Goal: Information Seeking & Learning: Learn about a topic

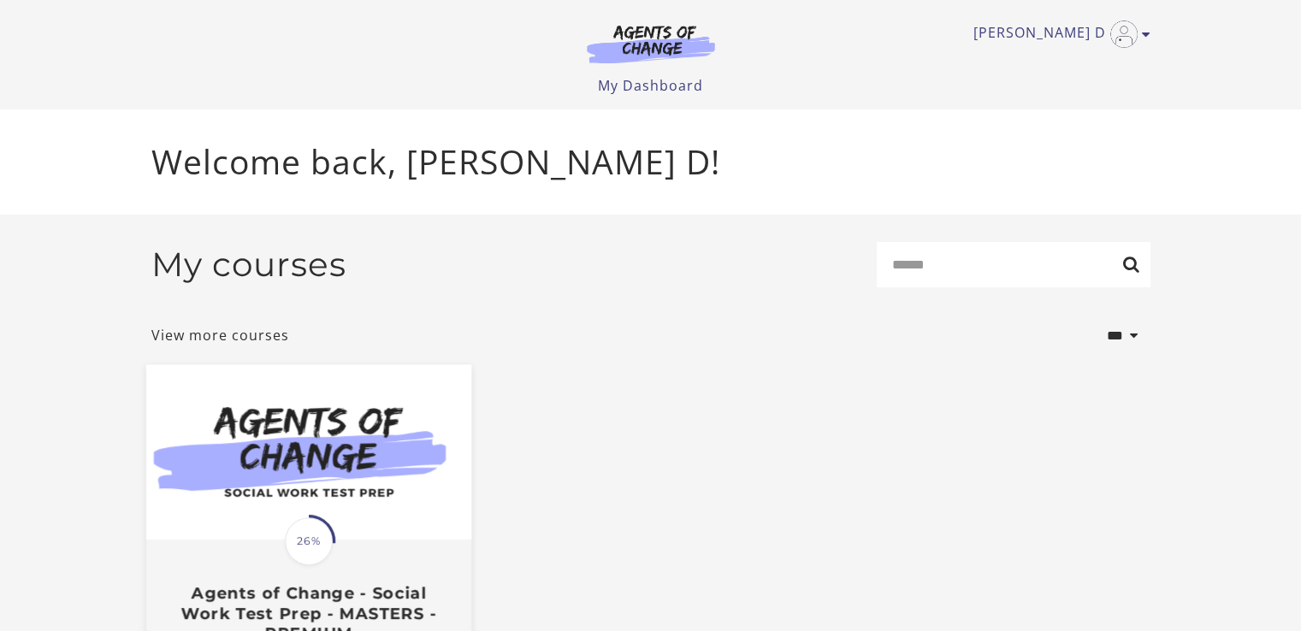
click at [312, 538] on span "26%" at bounding box center [309, 541] width 48 height 48
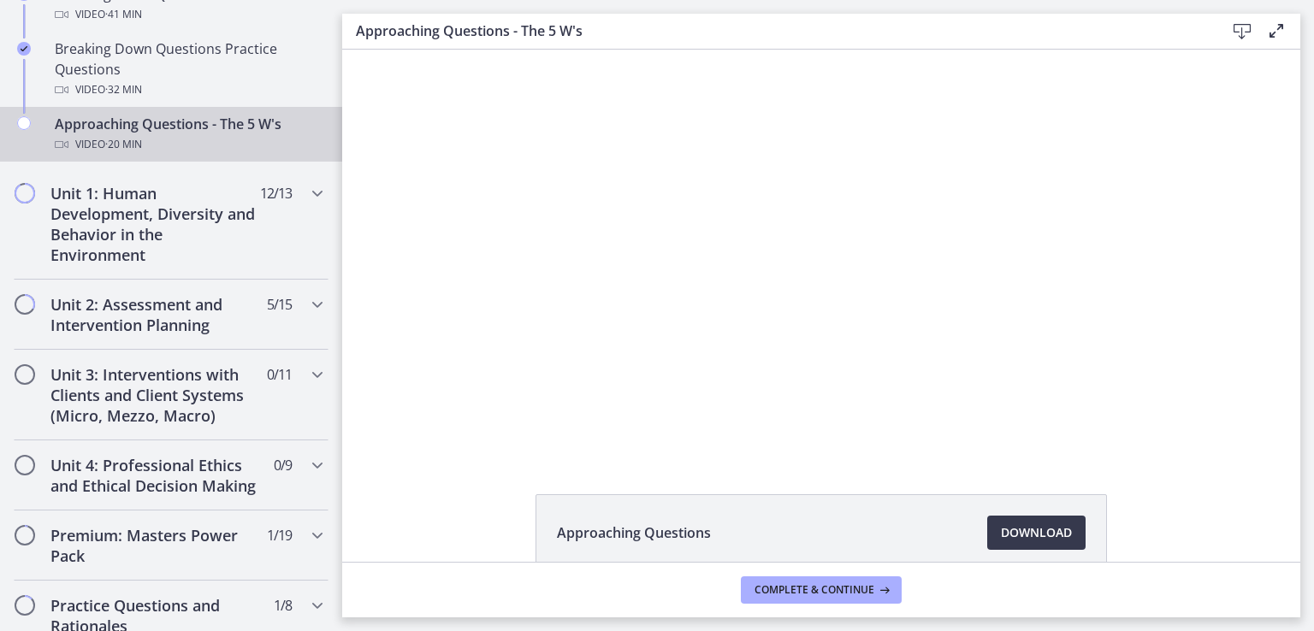
scroll to position [533, 0]
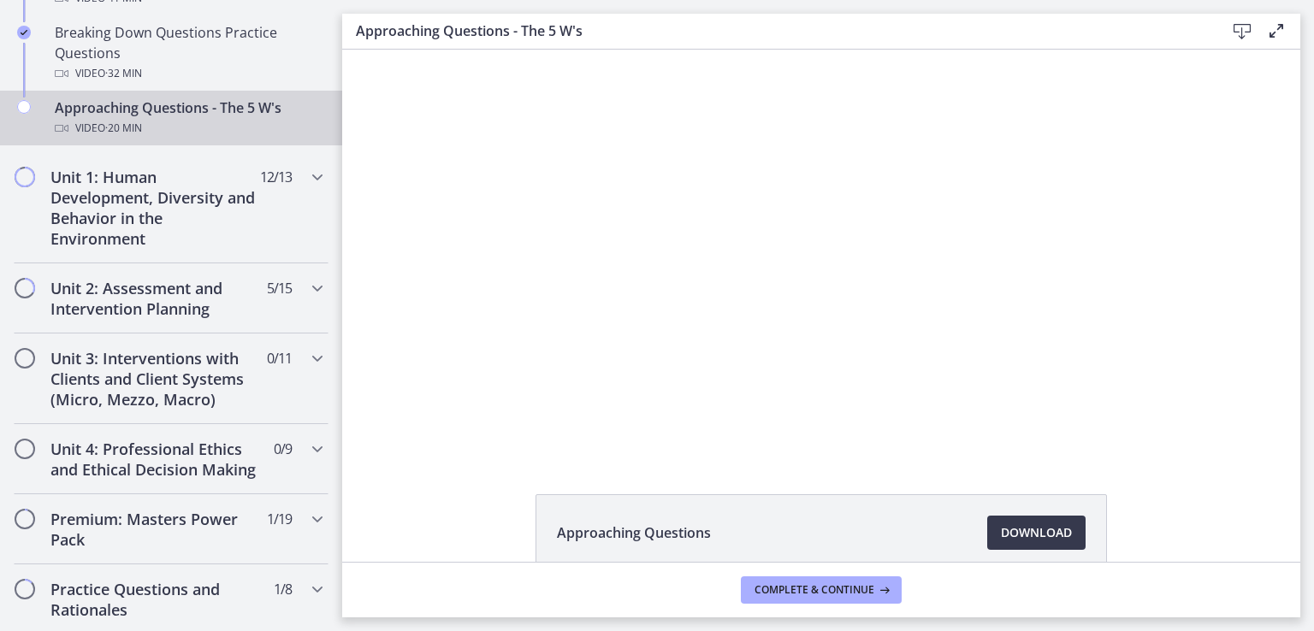
drag, startPoint x: 335, startPoint y: 99, endPoint x: 0, endPoint y: 240, distance: 363.8
click at [126, 295] on h2 "Unit 2: Assessment and Intervention Planning" at bounding box center [154, 298] width 209 height 41
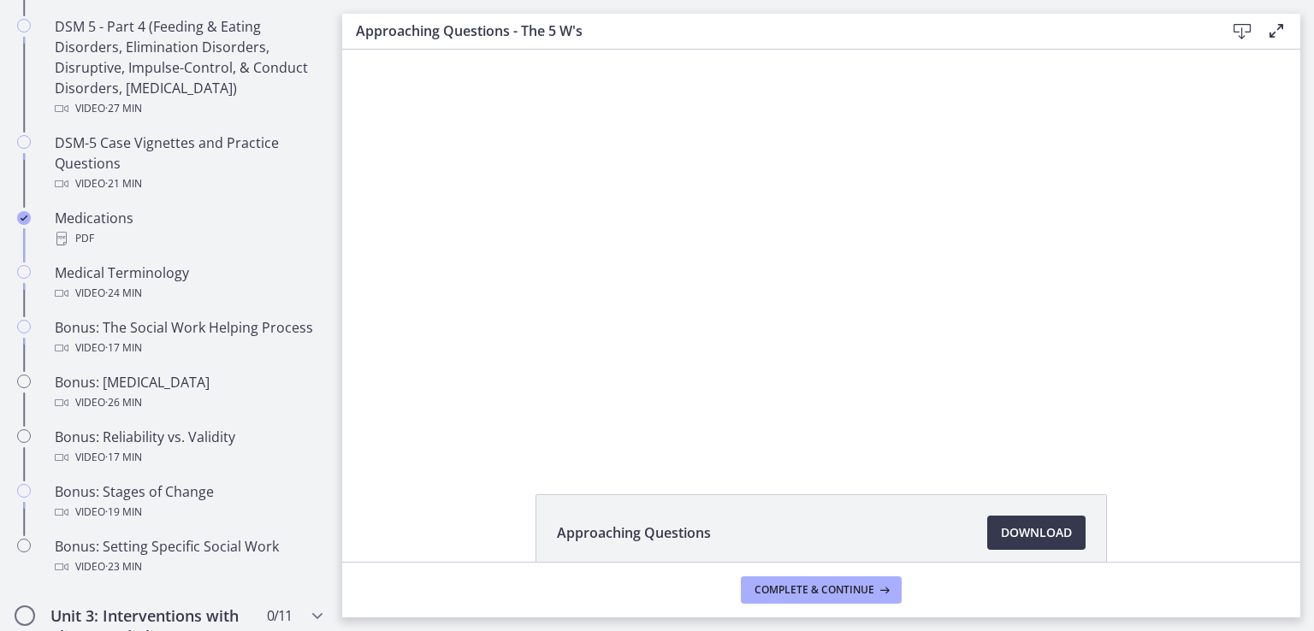
scroll to position [1123, 0]
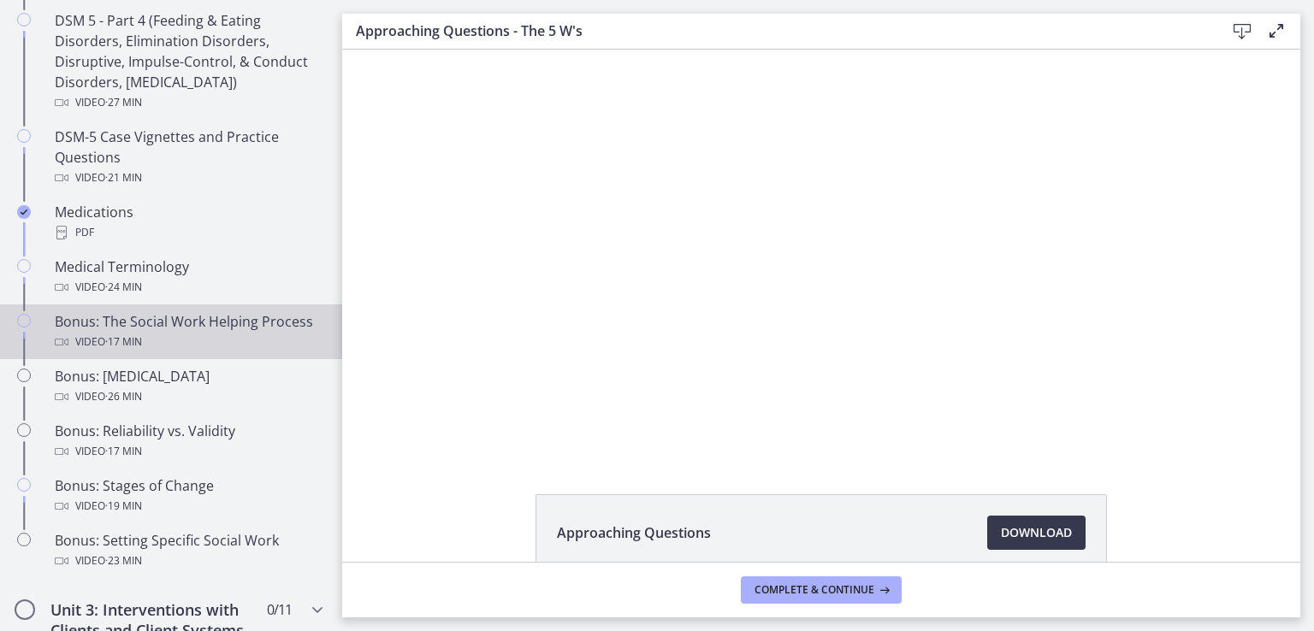
click at [115, 326] on div "Bonus: The Social Work Helping Process Video · 17 min" at bounding box center [188, 331] width 267 height 41
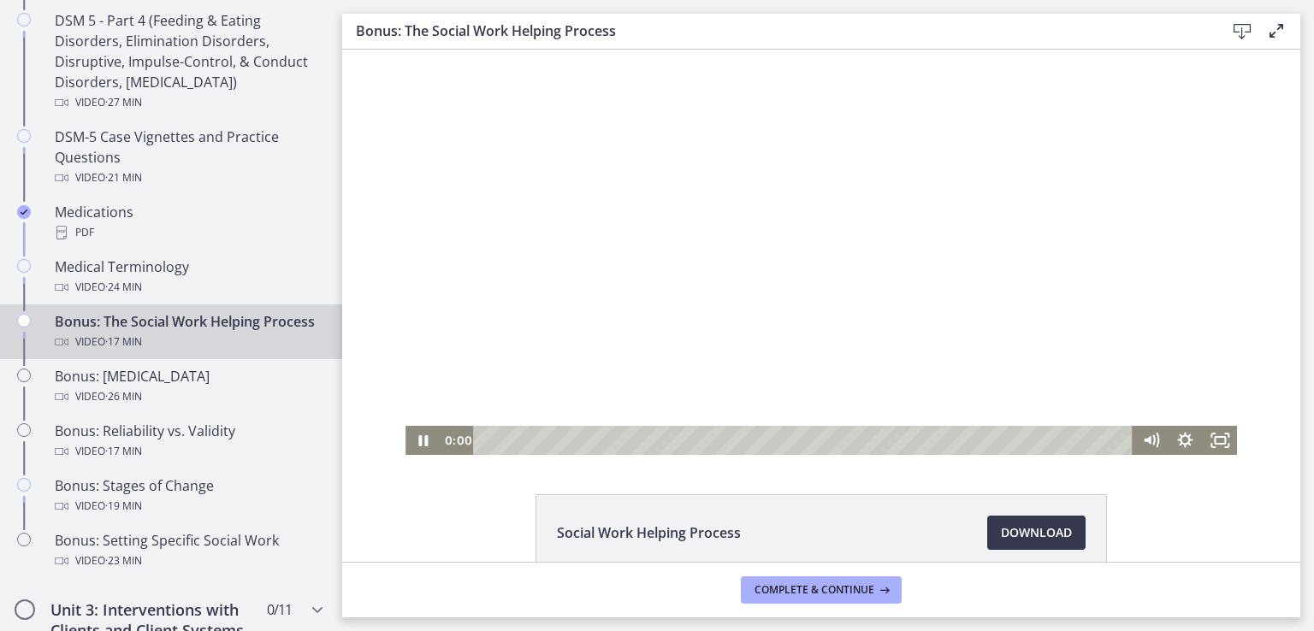
drag, startPoint x: 606, startPoint y: 437, endPoint x: 452, endPoint y: 442, distance: 154.0
click at [452, 442] on div "0:00 0:00" at bounding box center [786, 440] width 693 height 29
click at [1214, 437] on rect "Fullscreen" at bounding box center [1219, 440] width 10 height 7
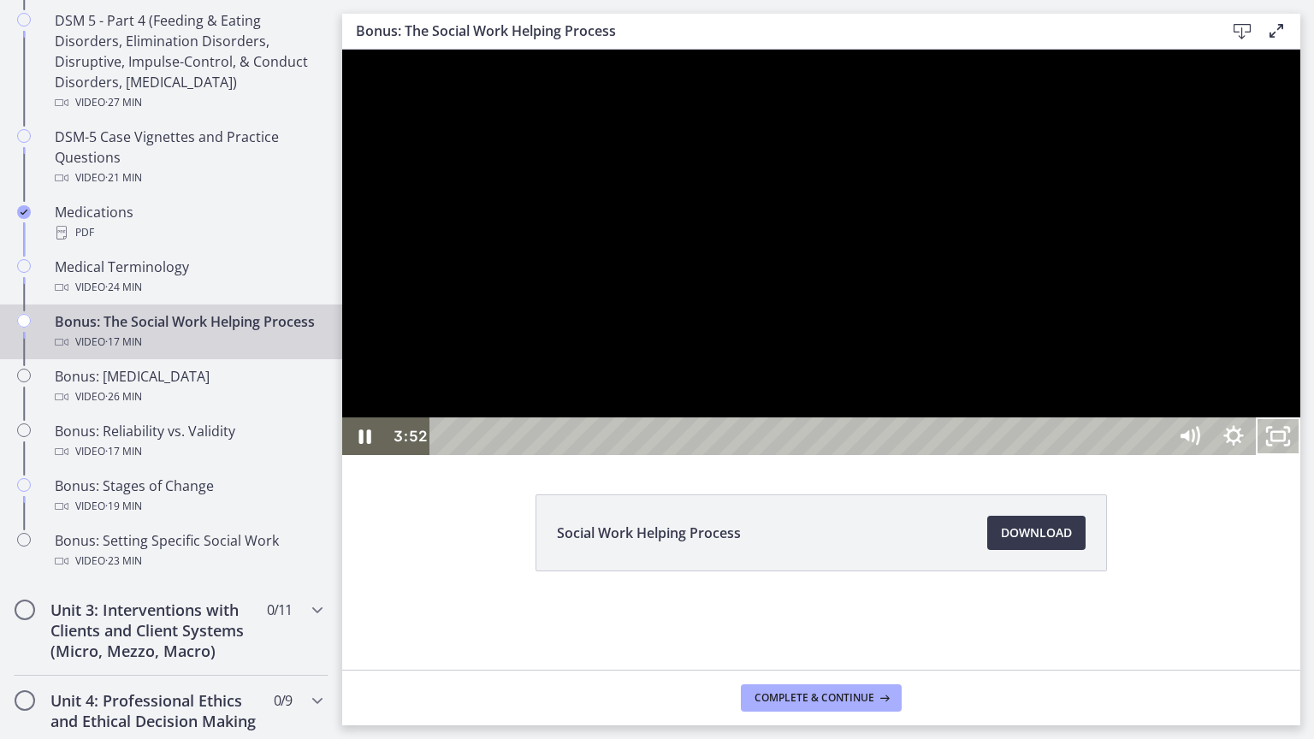
click at [705, 455] on div at bounding box center [821, 252] width 958 height 405
click at [380, 455] on icon "Play Video" at bounding box center [366, 436] width 44 height 38
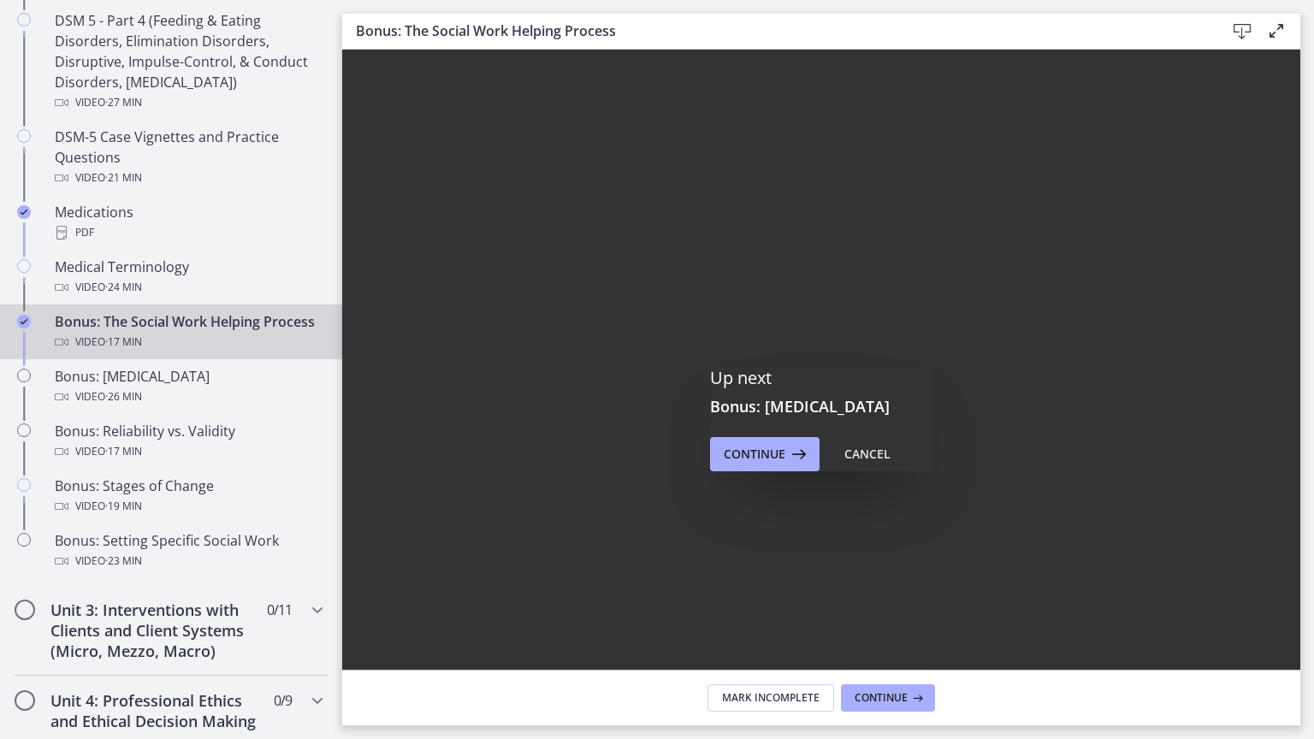
click at [1300, 521] on div at bounding box center [821, 370] width 958 height 641
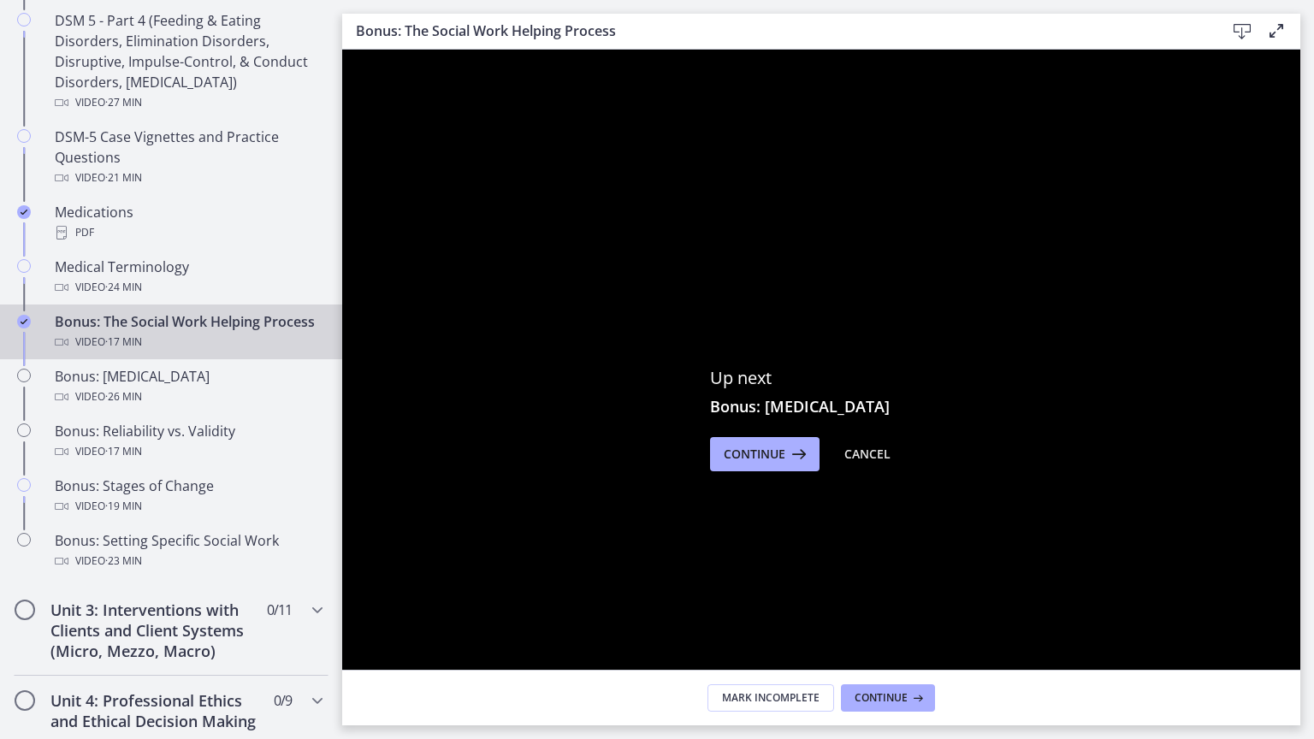
click at [1129, 429] on div at bounding box center [821, 370] width 958 height 641
drag, startPoint x: 1129, startPoint y: 429, endPoint x: 787, endPoint y: 305, distance: 363.9
click at [1129, 429] on div at bounding box center [821, 370] width 958 height 641
click at [787, 305] on div at bounding box center [821, 370] width 958 height 641
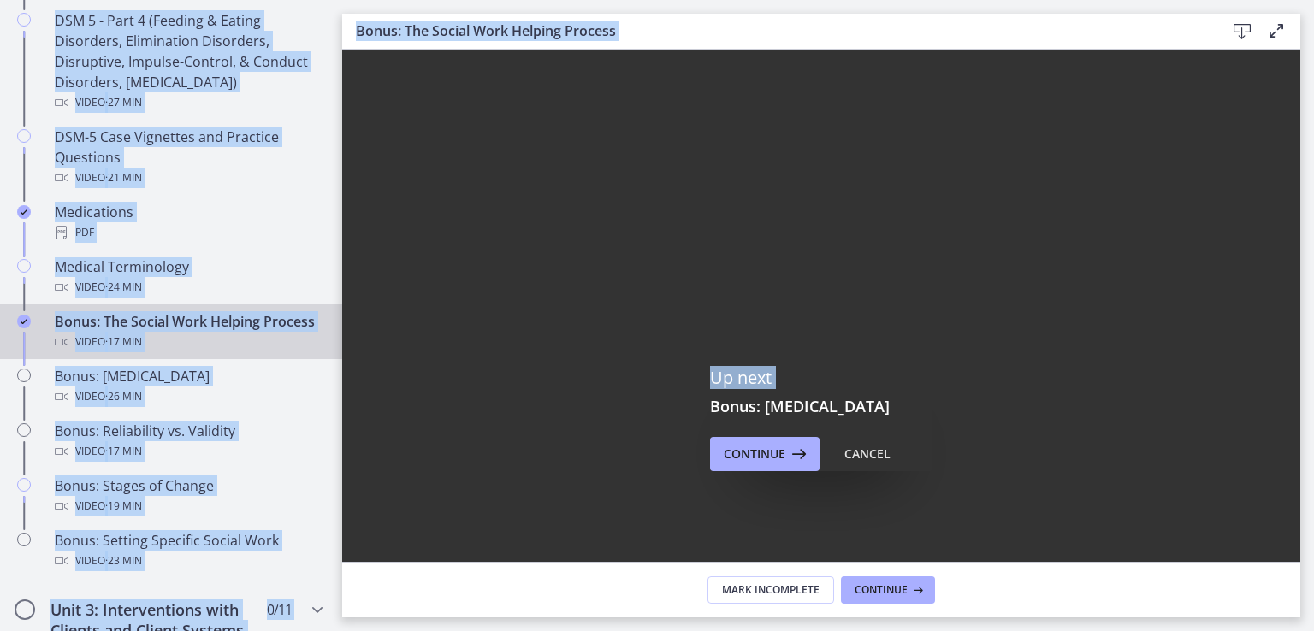
drag, startPoint x: 445, startPoint y: 256, endPoint x: 1221, endPoint y: -64, distance: 839.9
click at [1221, 0] on html "Skip to main content Go to Dashboard Go to Dashboard Go to Dashboard Agents of …" at bounding box center [657, 315] width 1314 height 631
click at [1025, 19] on div "Bonus: The Social Work Helping Process Download Enable fullscreen" at bounding box center [821, 32] width 958 height 36
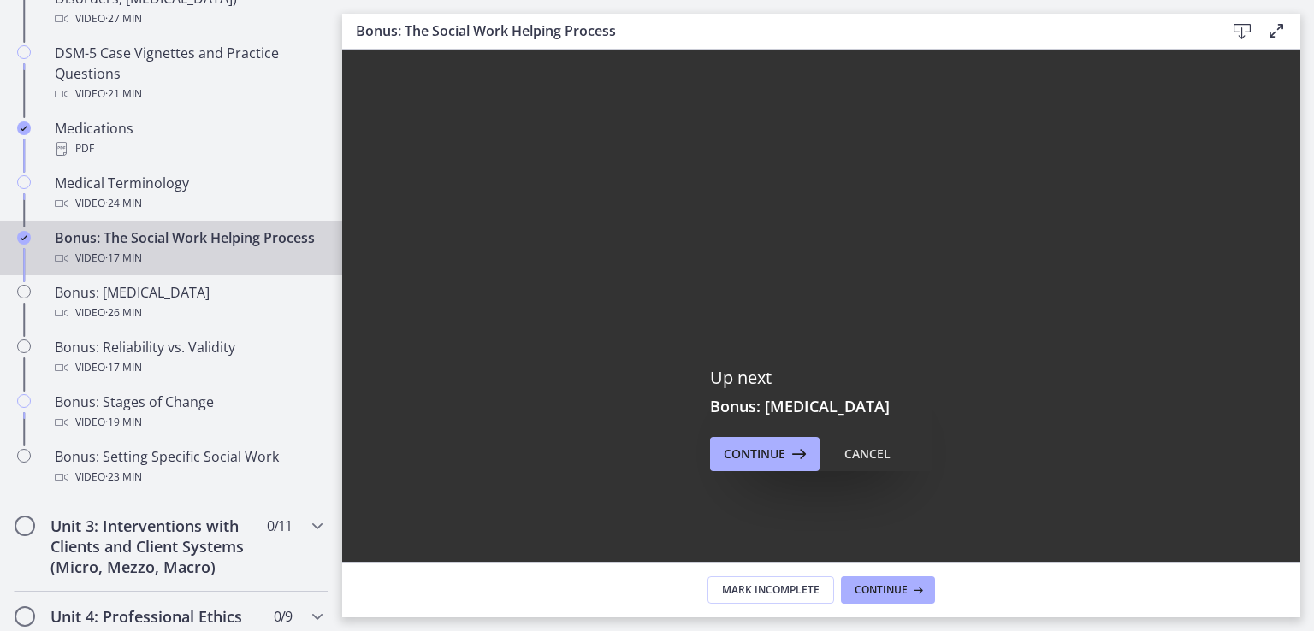
scroll to position [1218, 0]
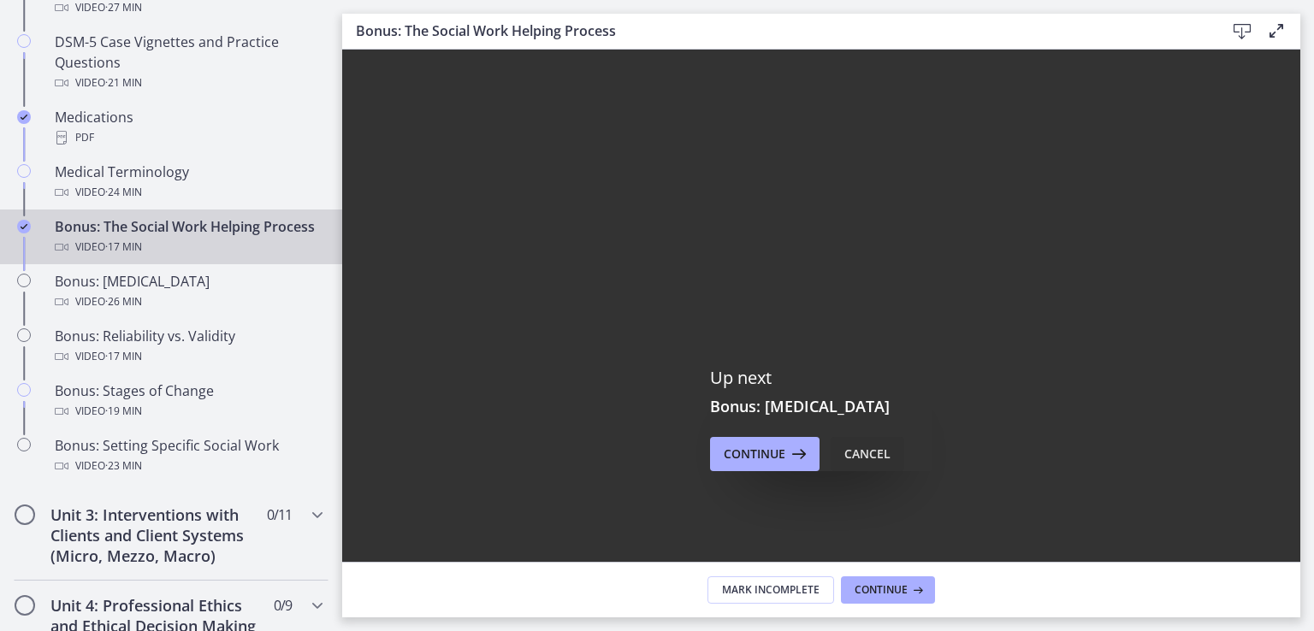
click at [863, 456] on div "Cancel" at bounding box center [867, 454] width 46 height 21
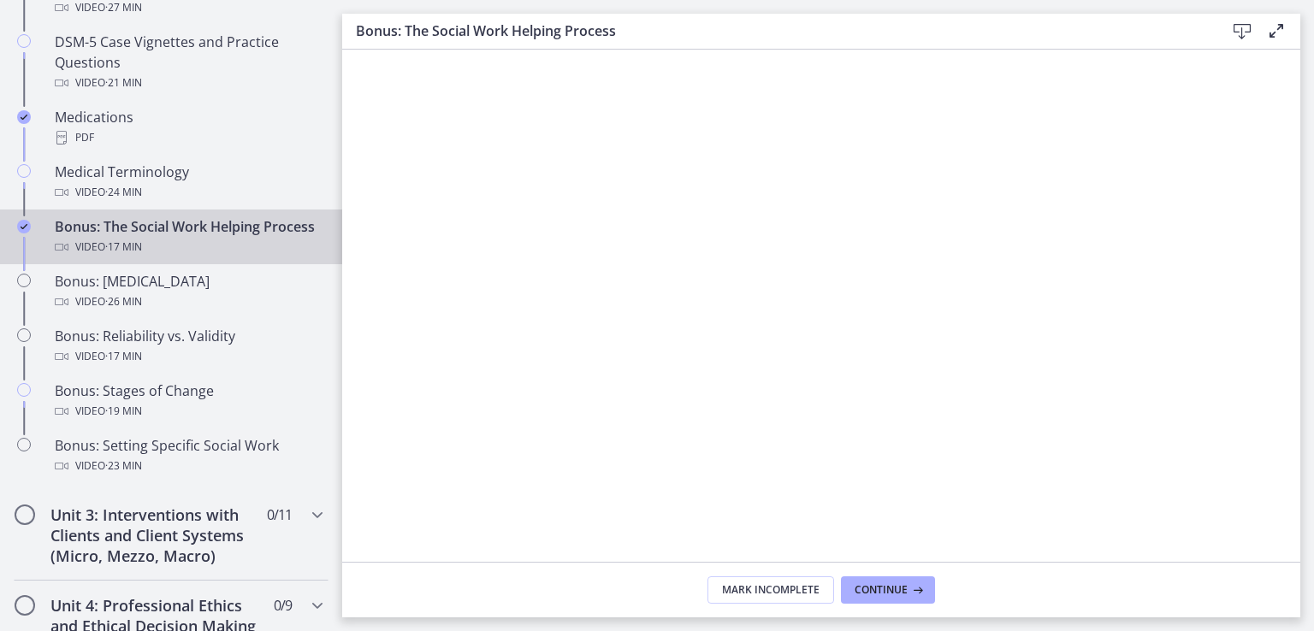
scroll to position [11, 0]
drag, startPoint x: 1295, startPoint y: 226, endPoint x: 941, endPoint y: 194, distance: 355.5
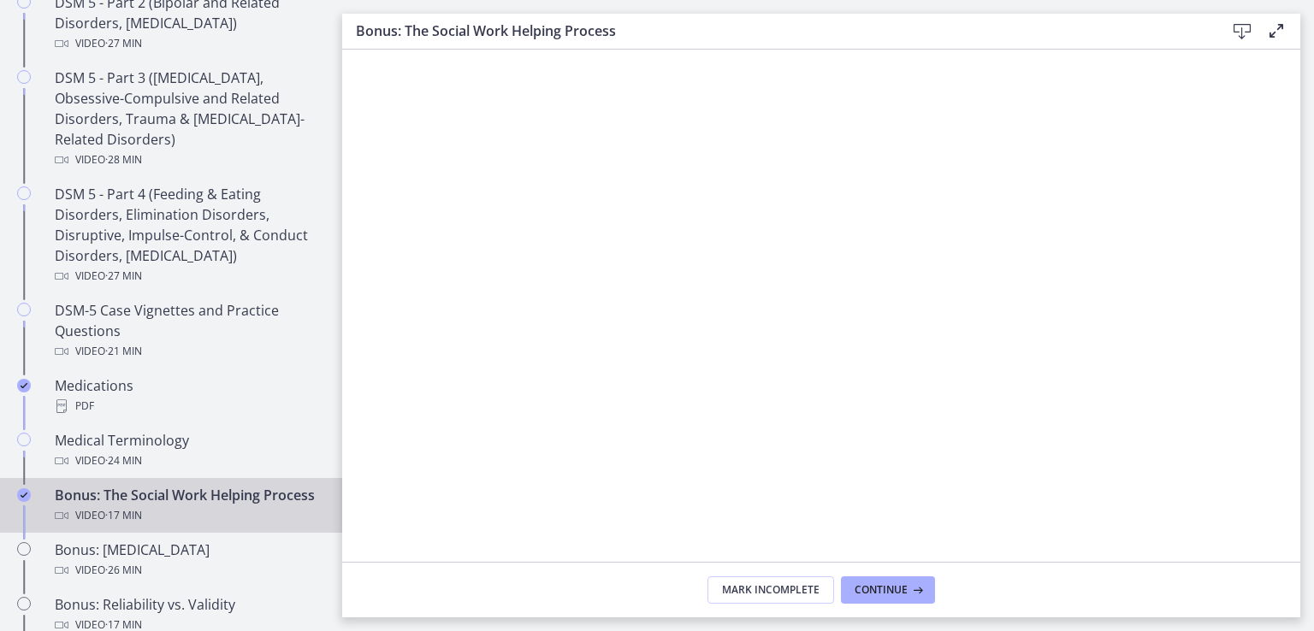
scroll to position [952, 0]
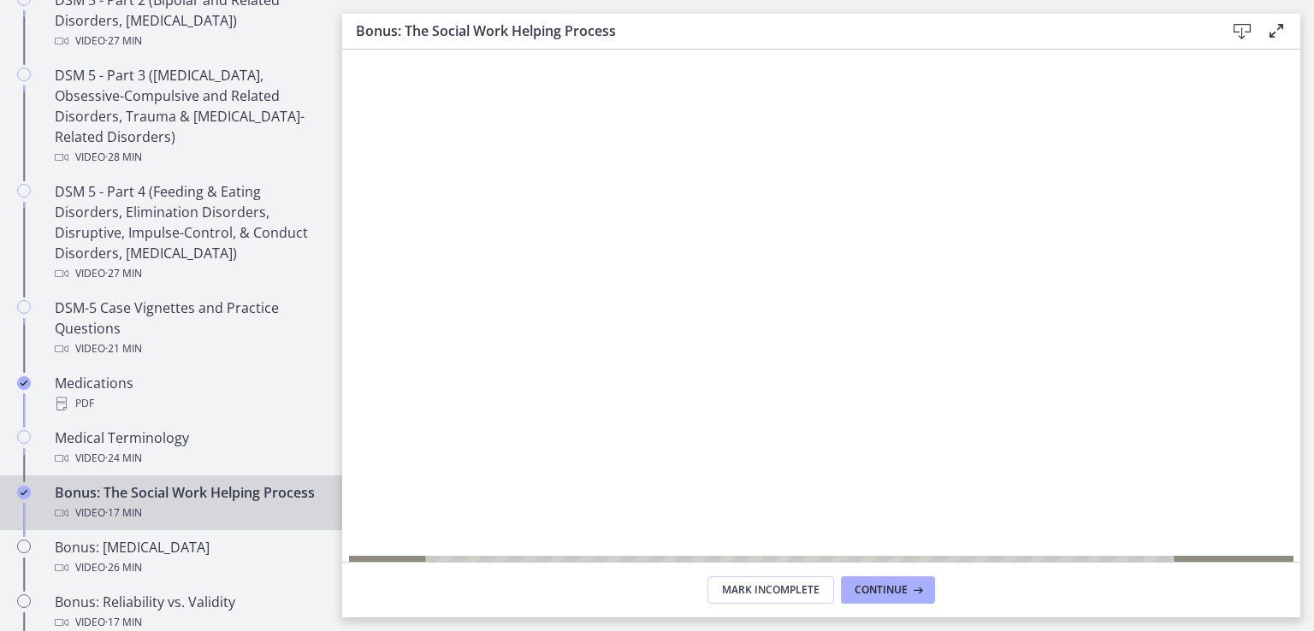
click at [411, 311] on div at bounding box center [821, 358] width 945 height 461
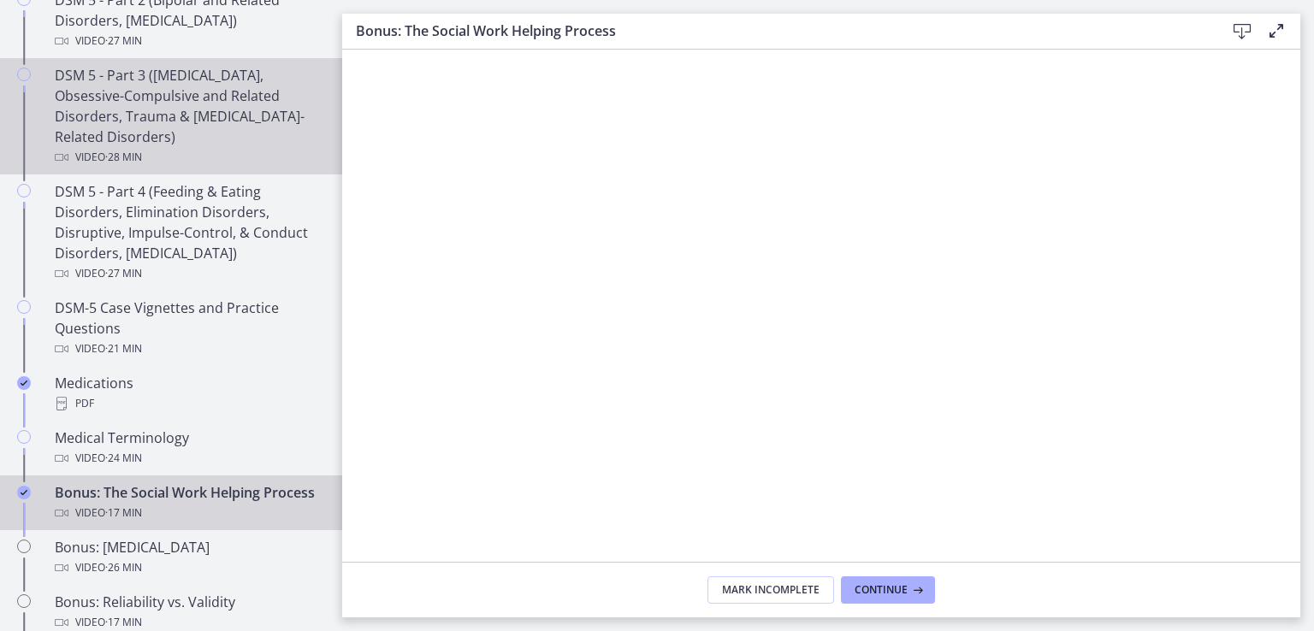
click at [194, 139] on div "DSM 5 - Part 3 (Anxiety Disorders, Obsessive-Compulsive and Related Disorders, …" at bounding box center [188, 116] width 267 height 103
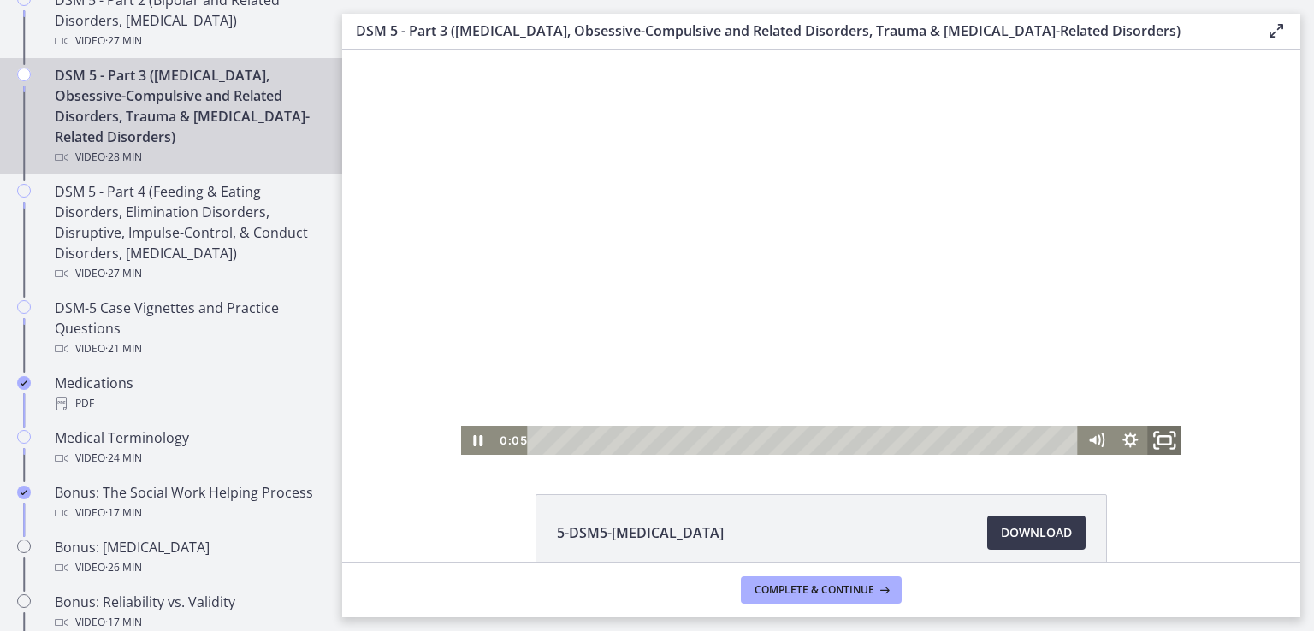
click at [1163, 442] on rect "Fullscreen" at bounding box center [1164, 440] width 12 height 9
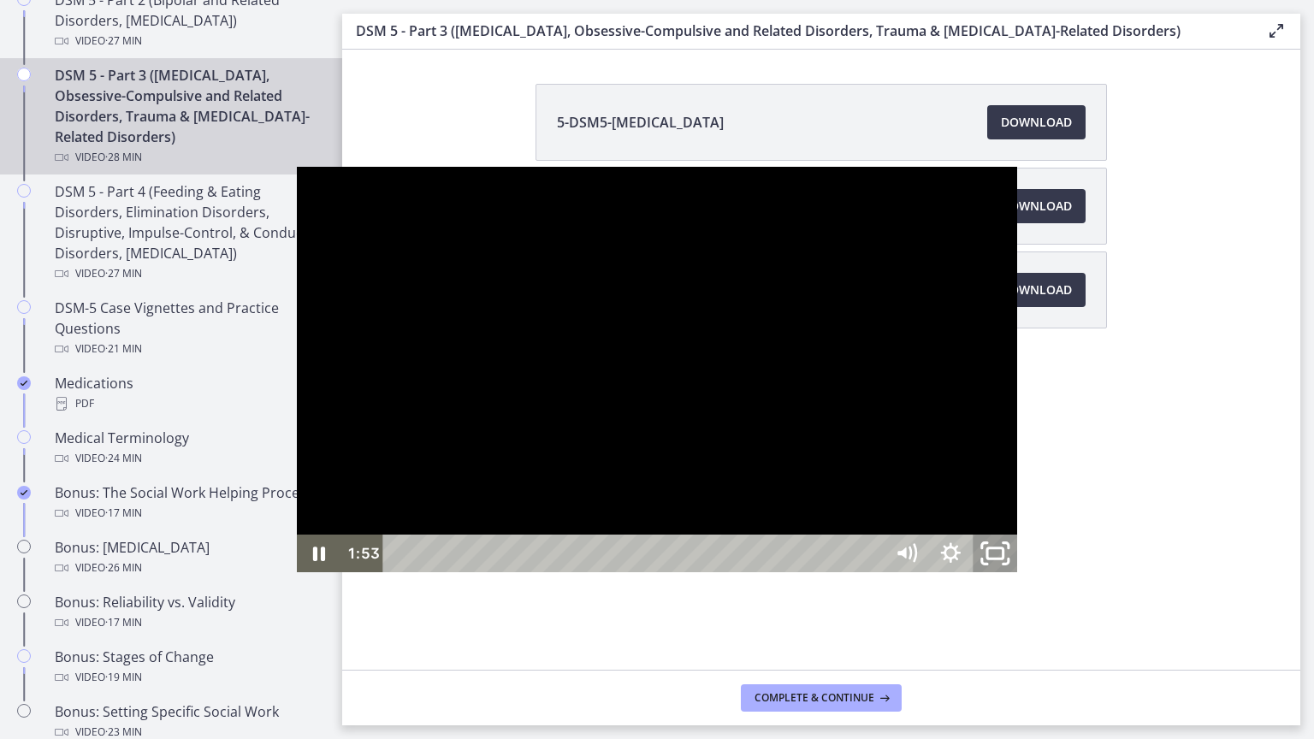
click at [1021, 576] on icon "Unfullscreen" at bounding box center [994, 553] width 53 height 45
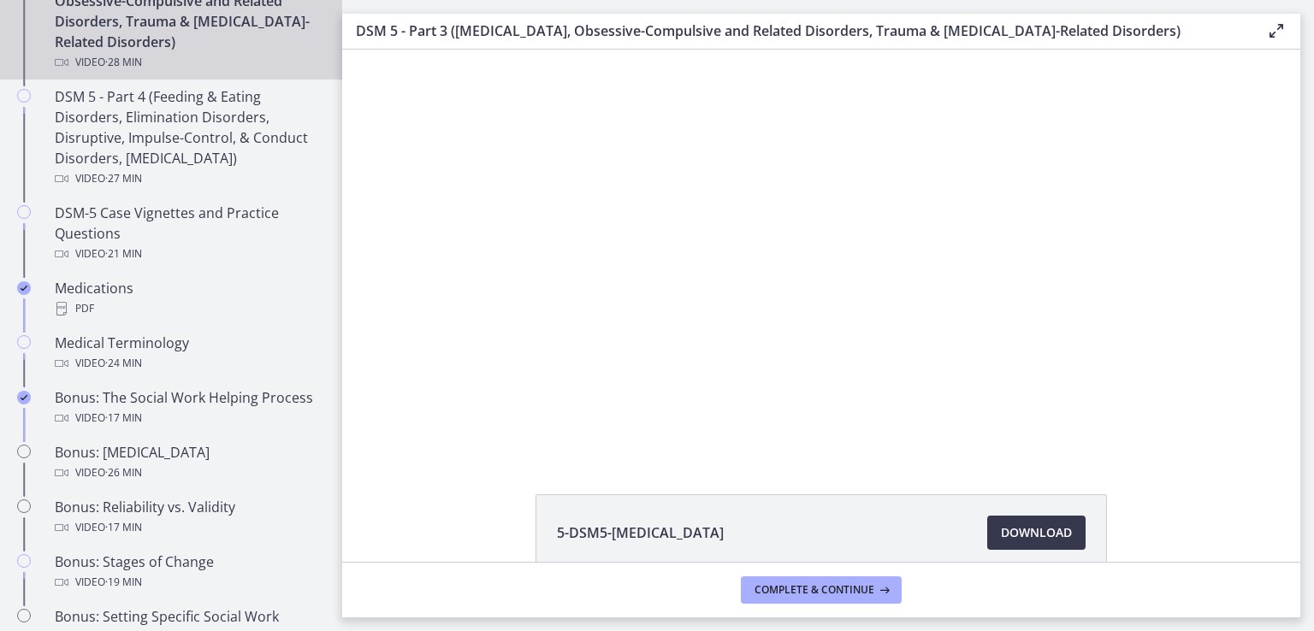
scroll to position [1054, 0]
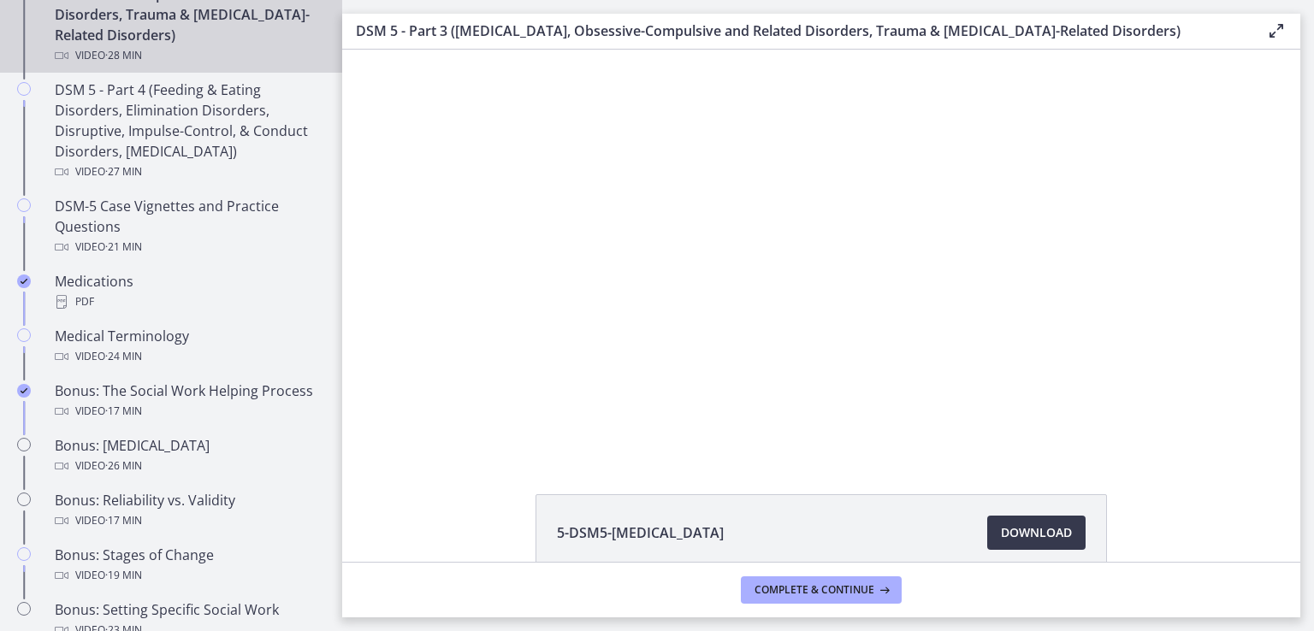
drag, startPoint x: 337, startPoint y: 287, endPoint x: 29, endPoint y: 262, distance: 309.0
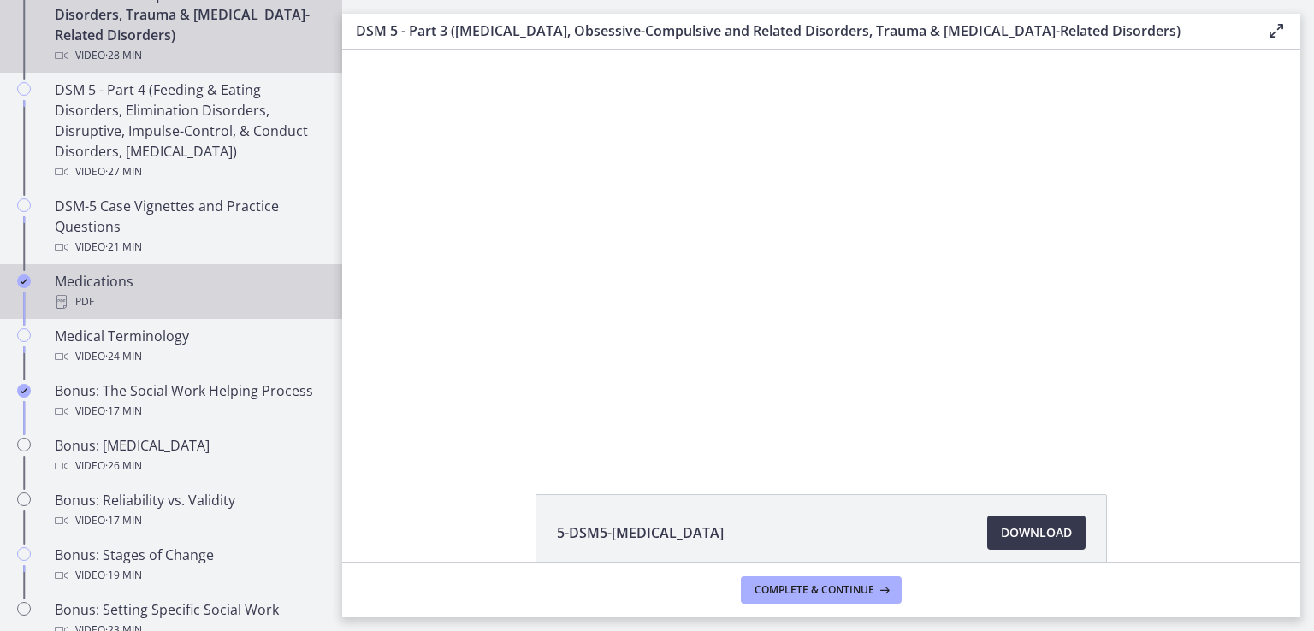
click at [163, 305] on div "PDF" at bounding box center [188, 302] width 267 height 21
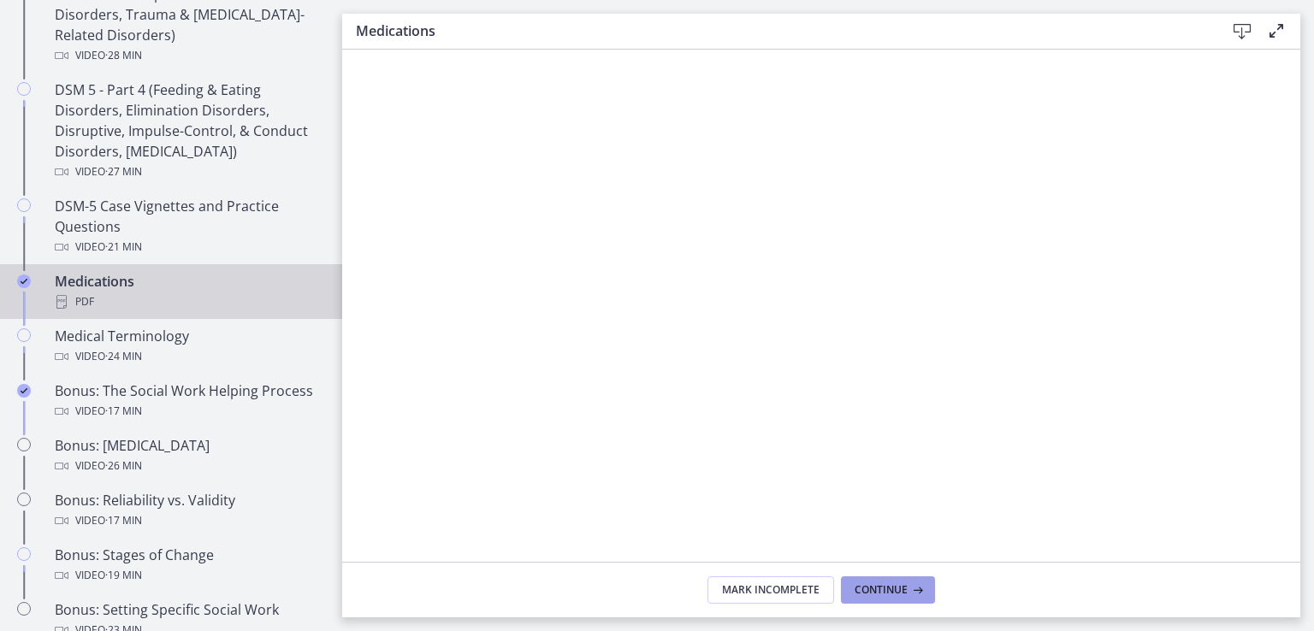
click at [870, 590] on span "Continue" at bounding box center [880, 590] width 53 height 14
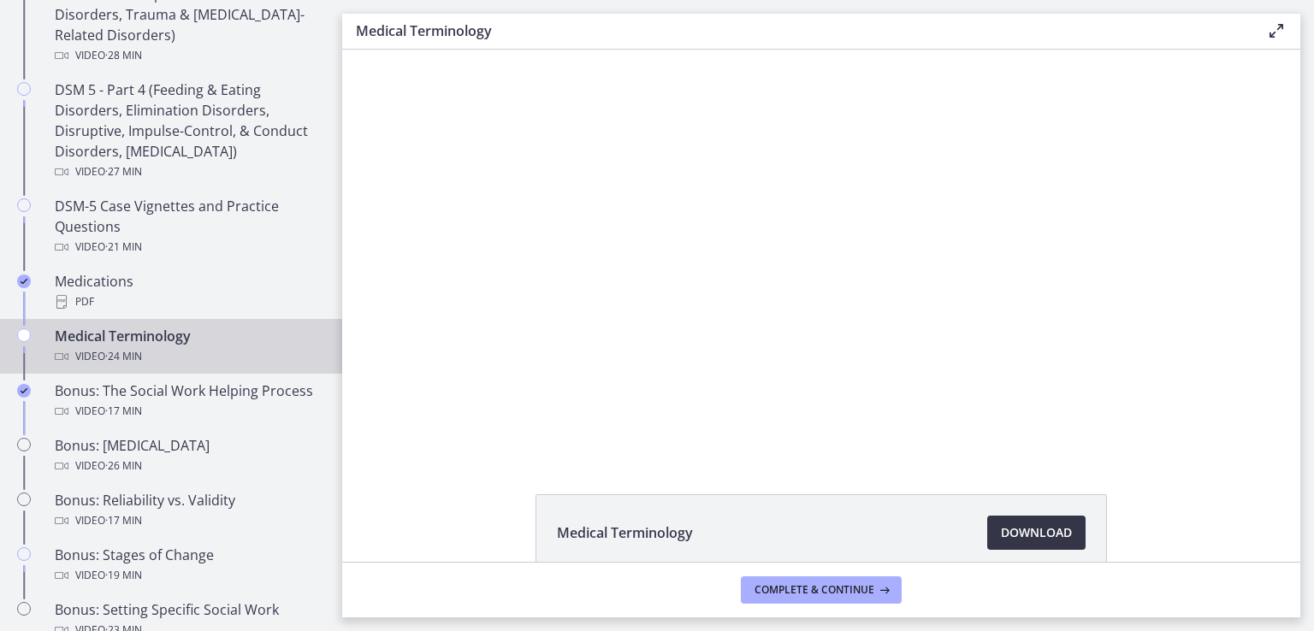
click at [1042, 541] on span "Download Opens in a new window" at bounding box center [1036, 533] width 71 height 21
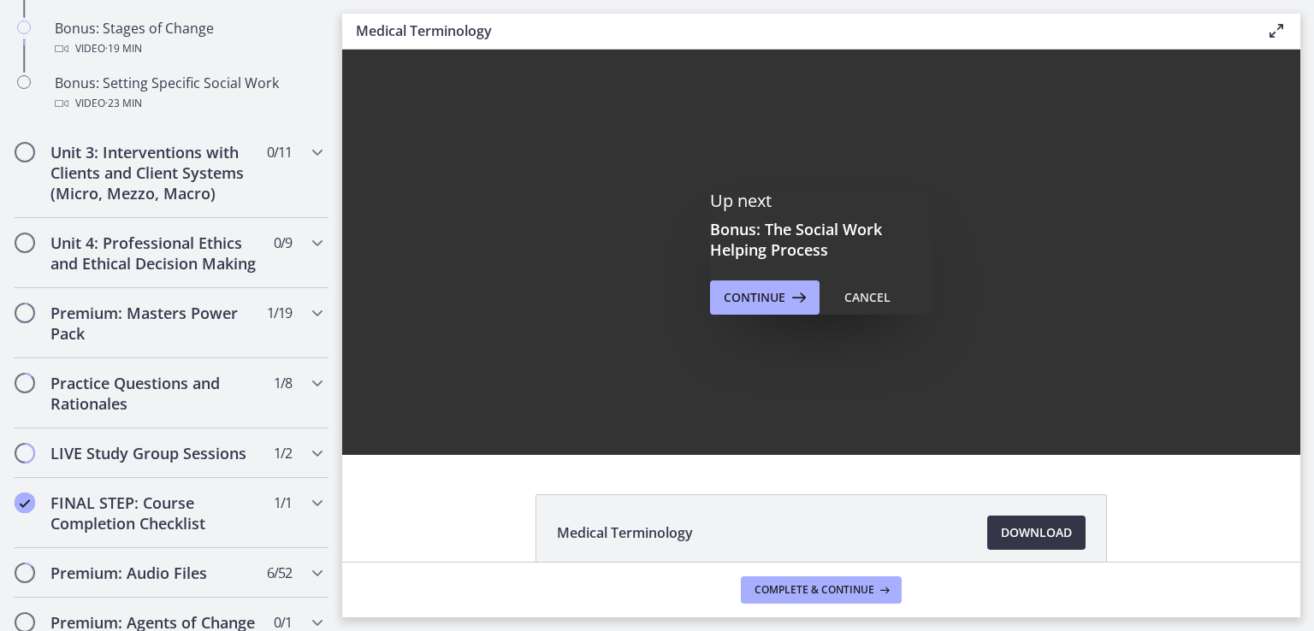
scroll to position [1594, 0]
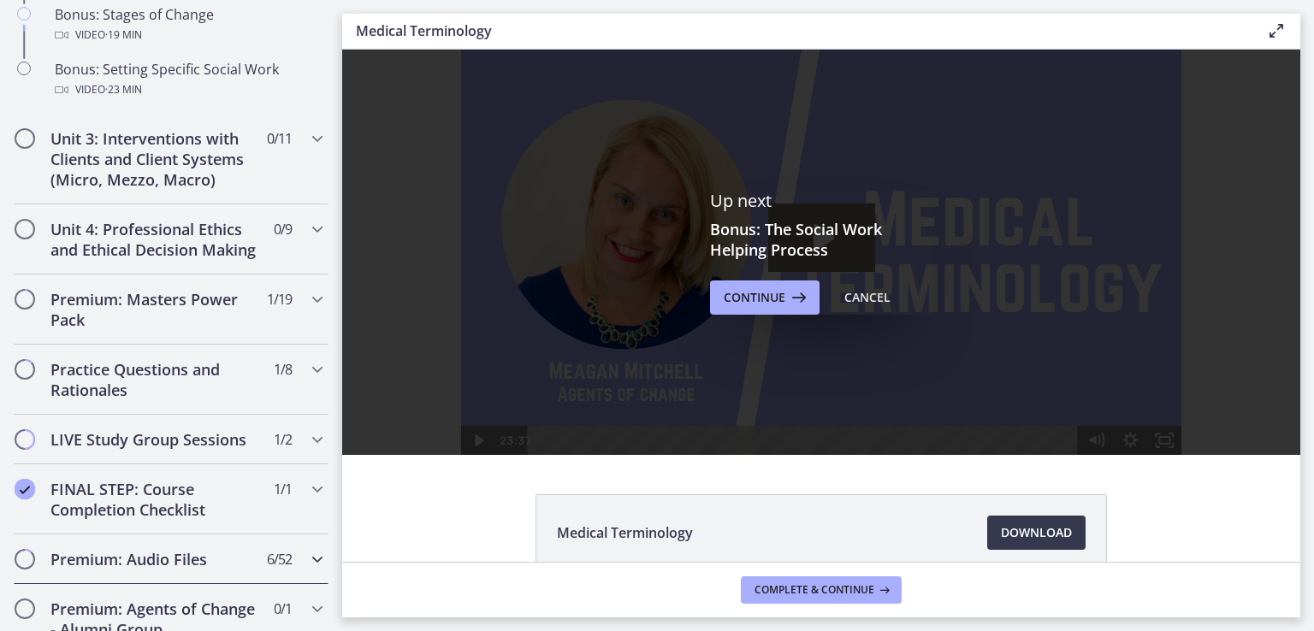
click at [92, 584] on div "Premium: Audio Files 6 / 52 Completed" at bounding box center [171, 560] width 315 height 50
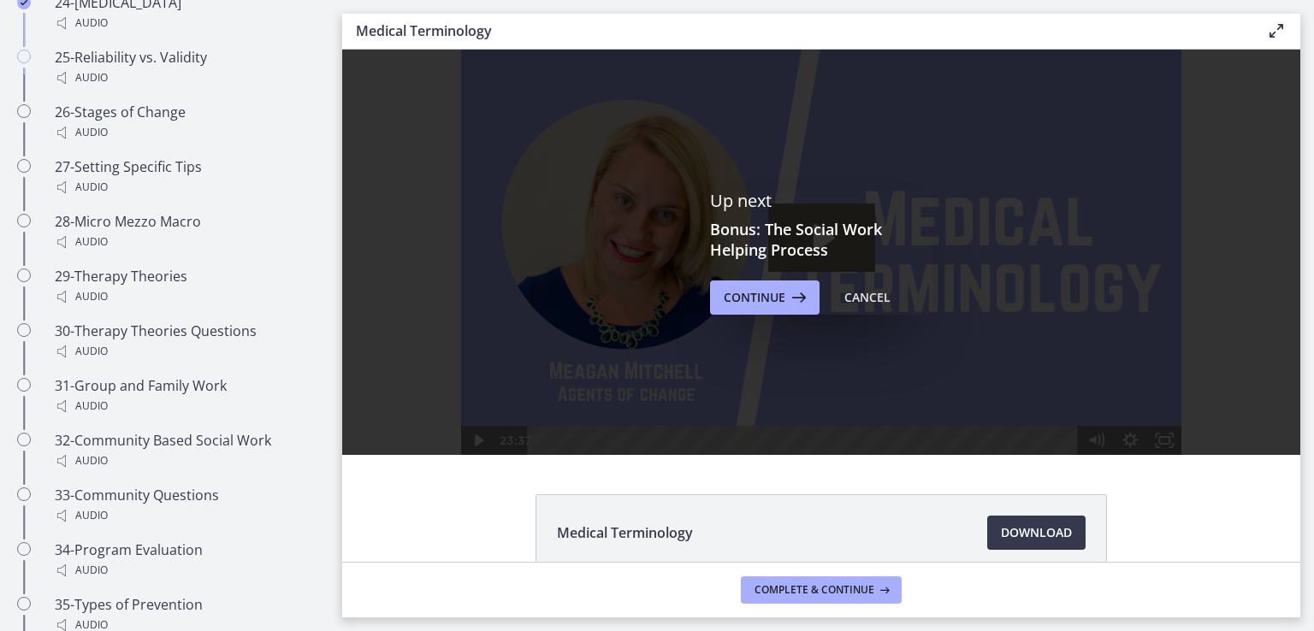
scroll to position [2516, 0]
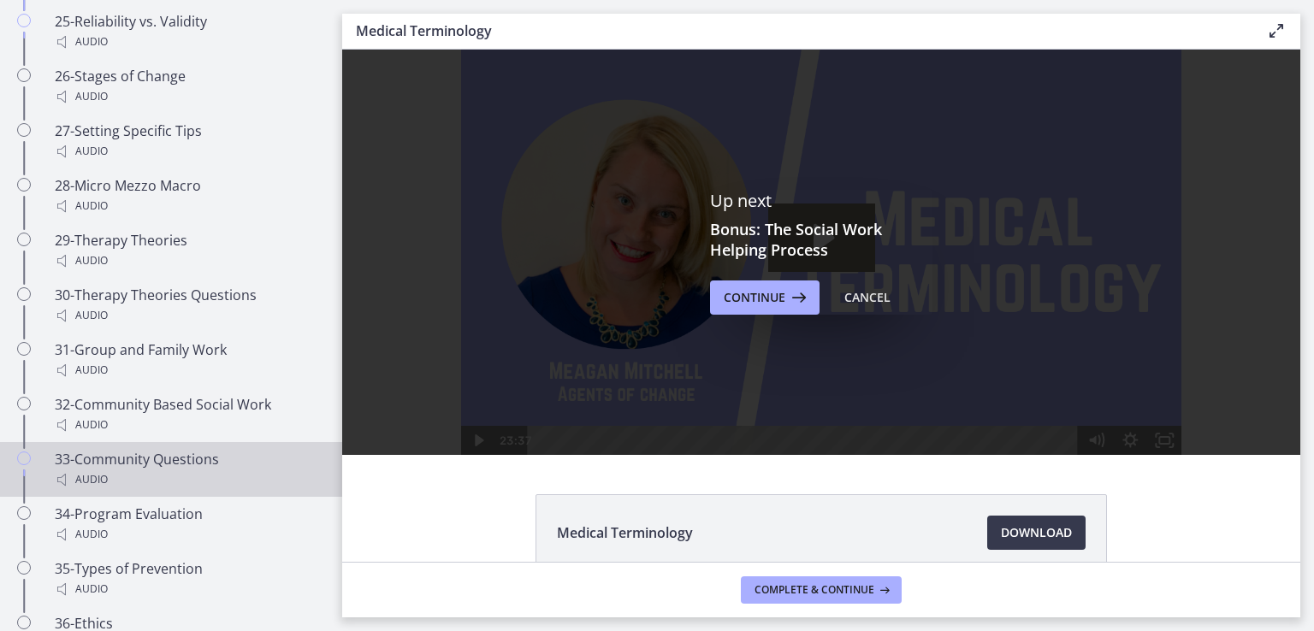
click at [270, 478] on div "Audio" at bounding box center [188, 480] width 267 height 21
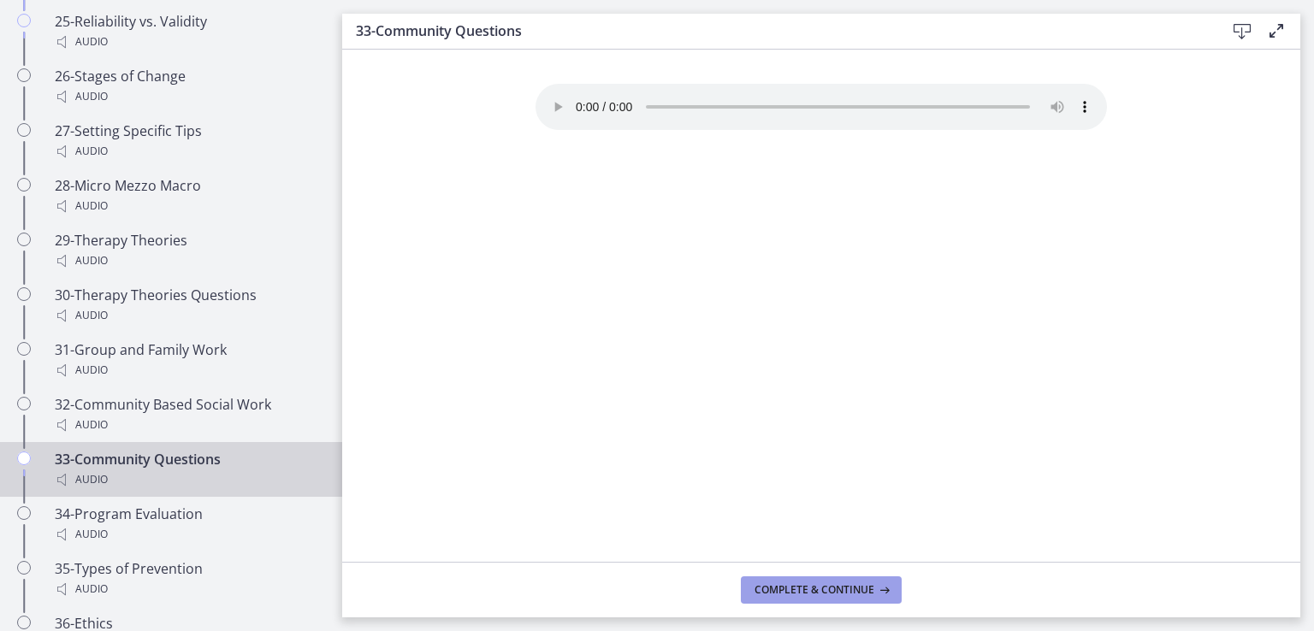
click at [788, 581] on button "Complete & continue" at bounding box center [821, 589] width 161 height 27
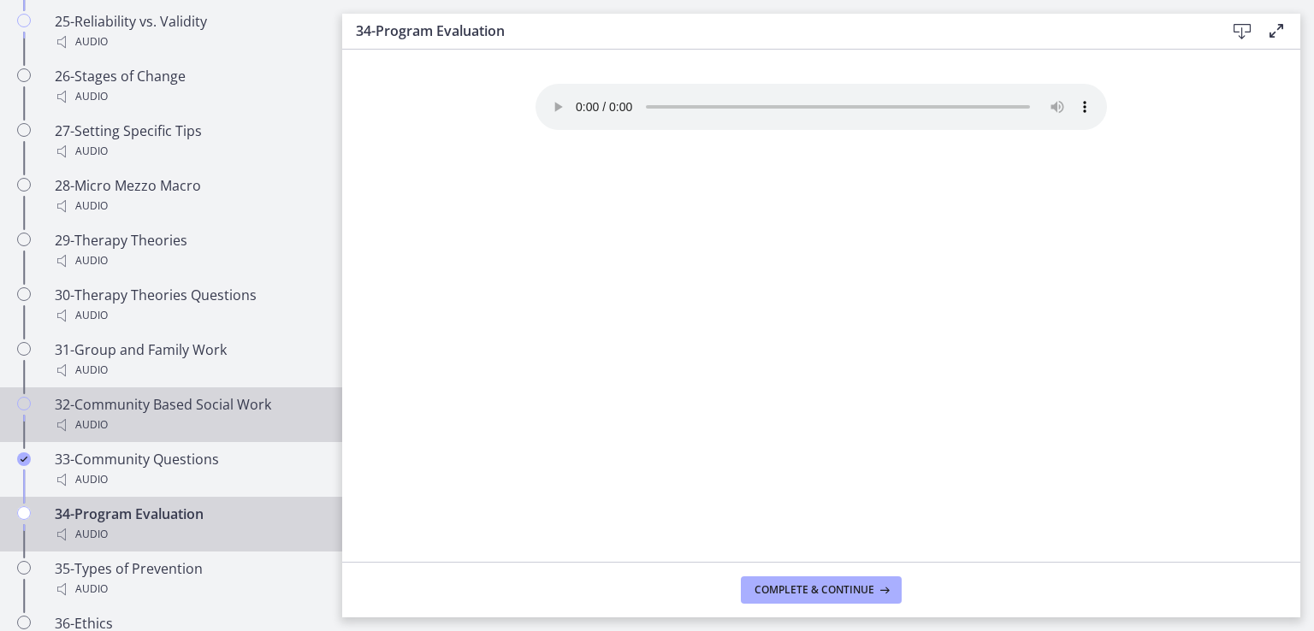
click at [86, 387] on link "32-Community Based Social Work Audio" at bounding box center [171, 414] width 342 height 55
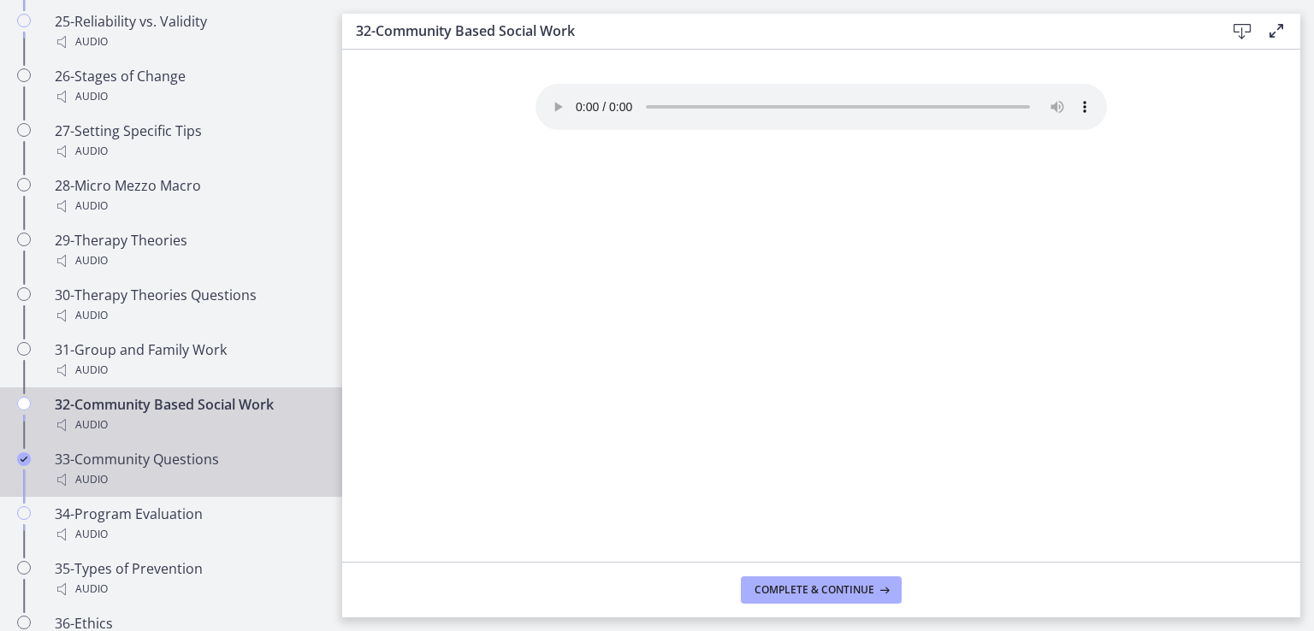
click at [124, 470] on div "Audio" at bounding box center [188, 480] width 267 height 21
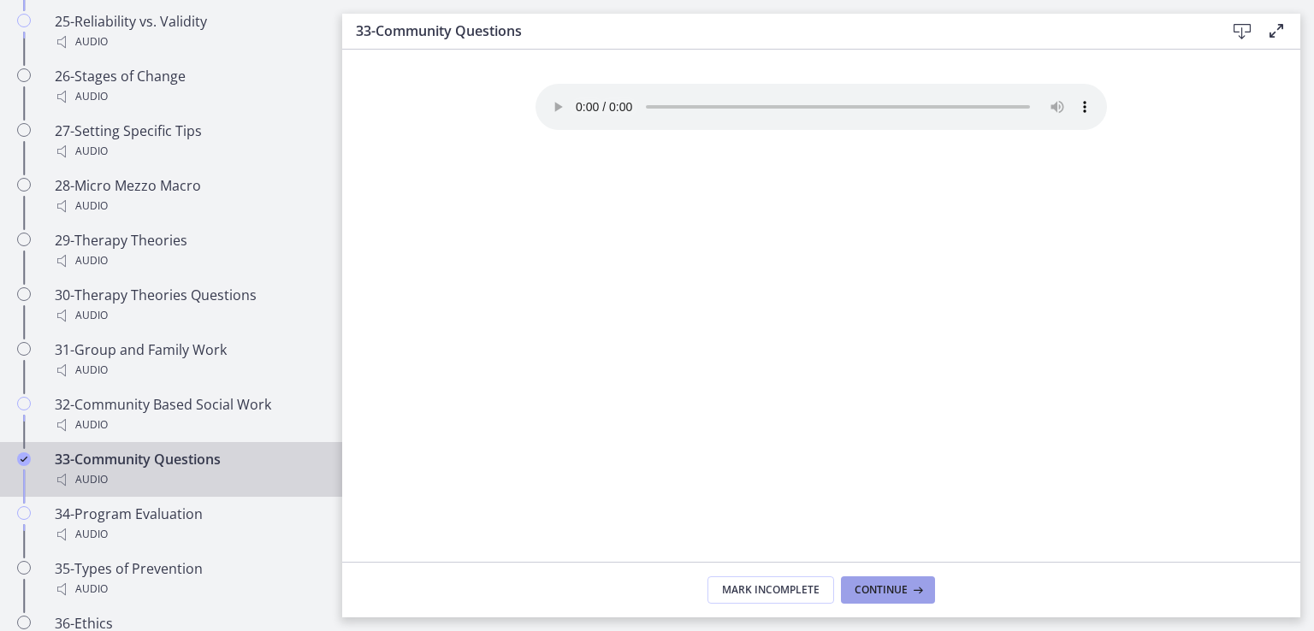
click at [875, 586] on span "Continue" at bounding box center [880, 590] width 53 height 14
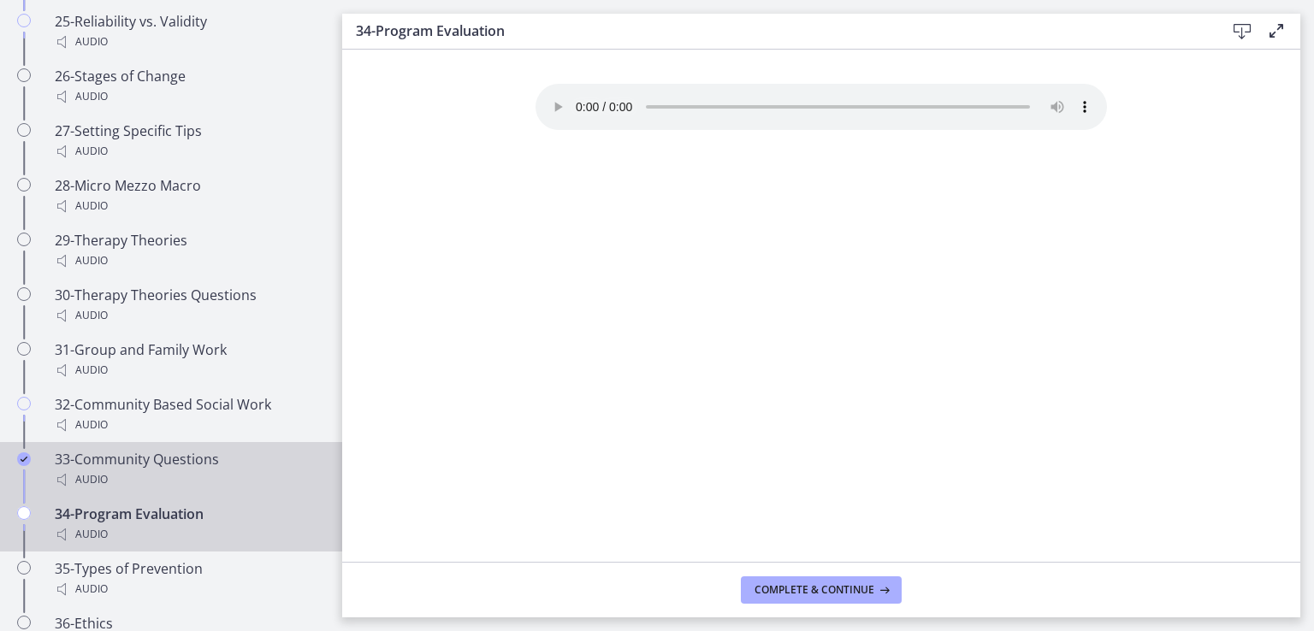
click at [161, 471] on div "Audio" at bounding box center [188, 480] width 267 height 21
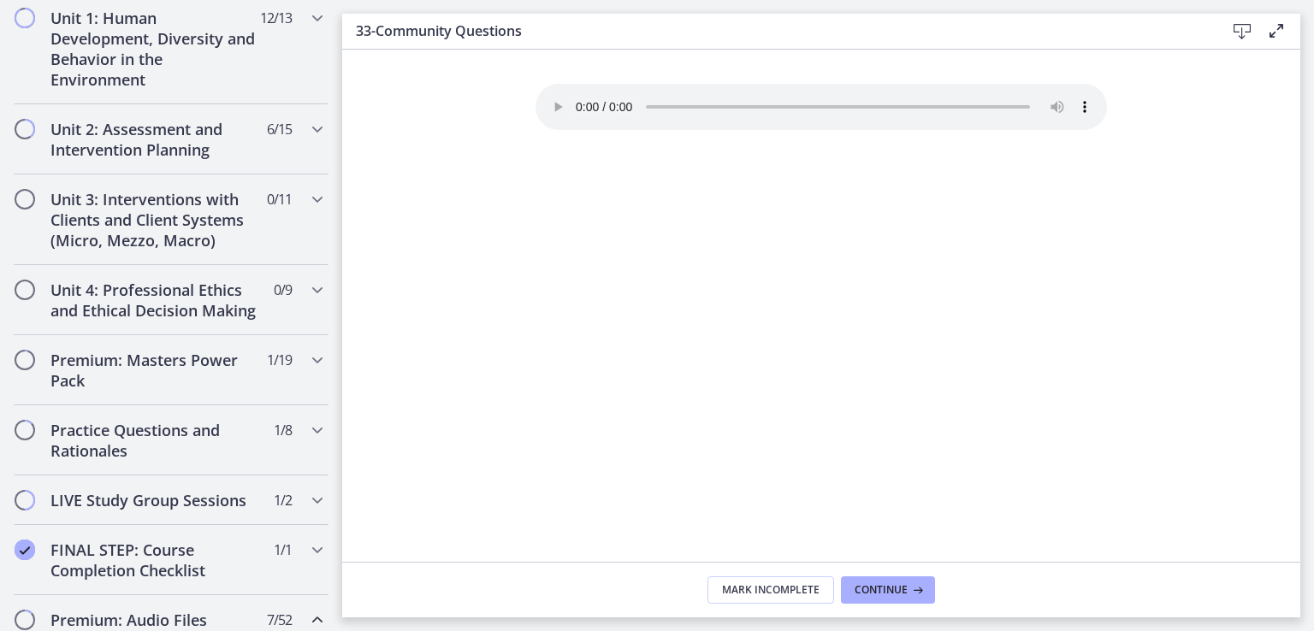
scroll to position [161, 0]
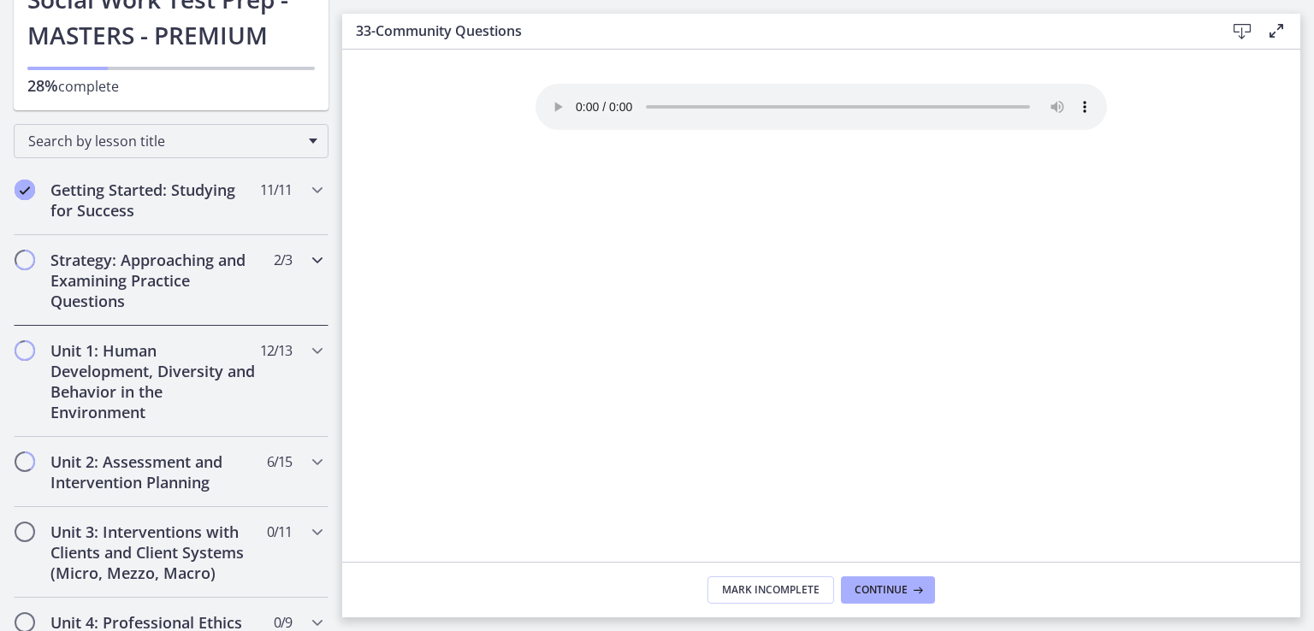
click at [144, 276] on h2 "Strategy: Approaching and Examining Practice Questions" at bounding box center [154, 281] width 209 height 62
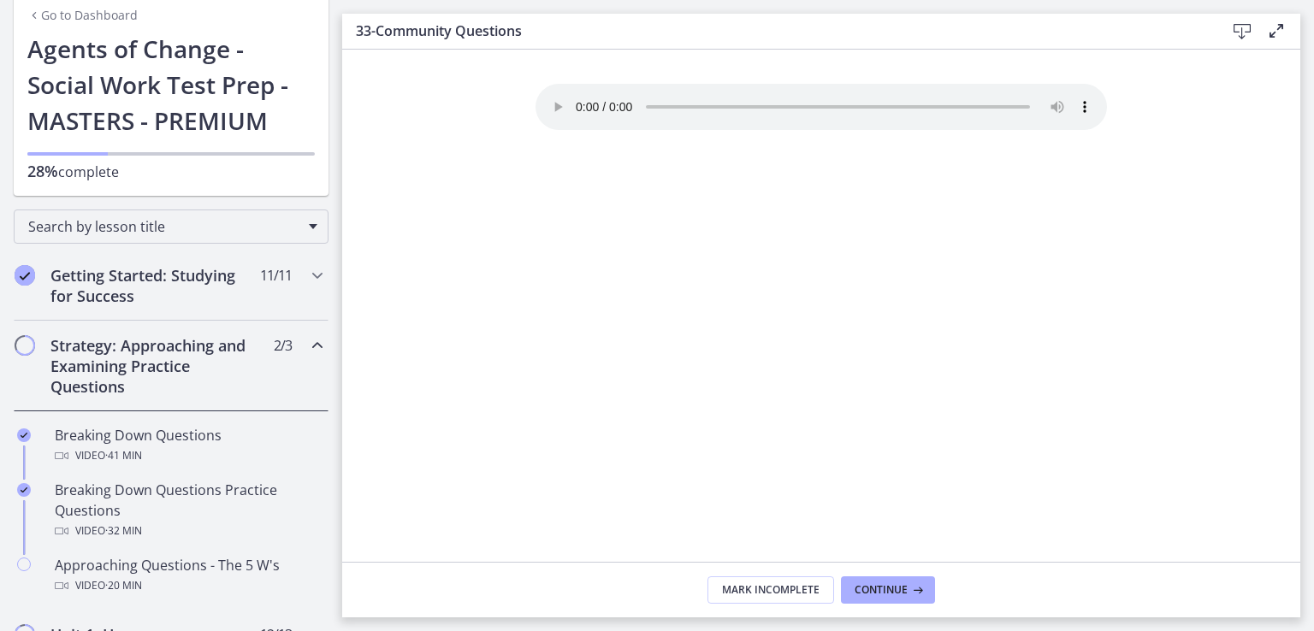
scroll to position [19, 0]
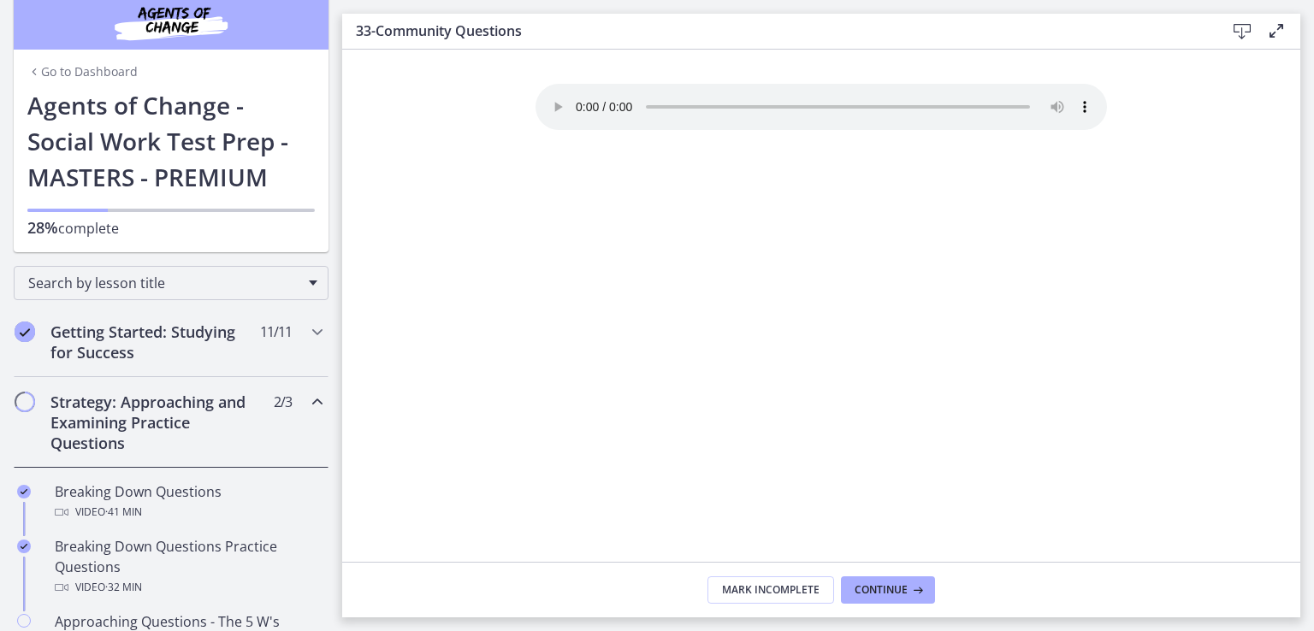
click at [162, 413] on h2 "Strategy: Approaching and Examining Practice Questions" at bounding box center [154, 423] width 209 height 62
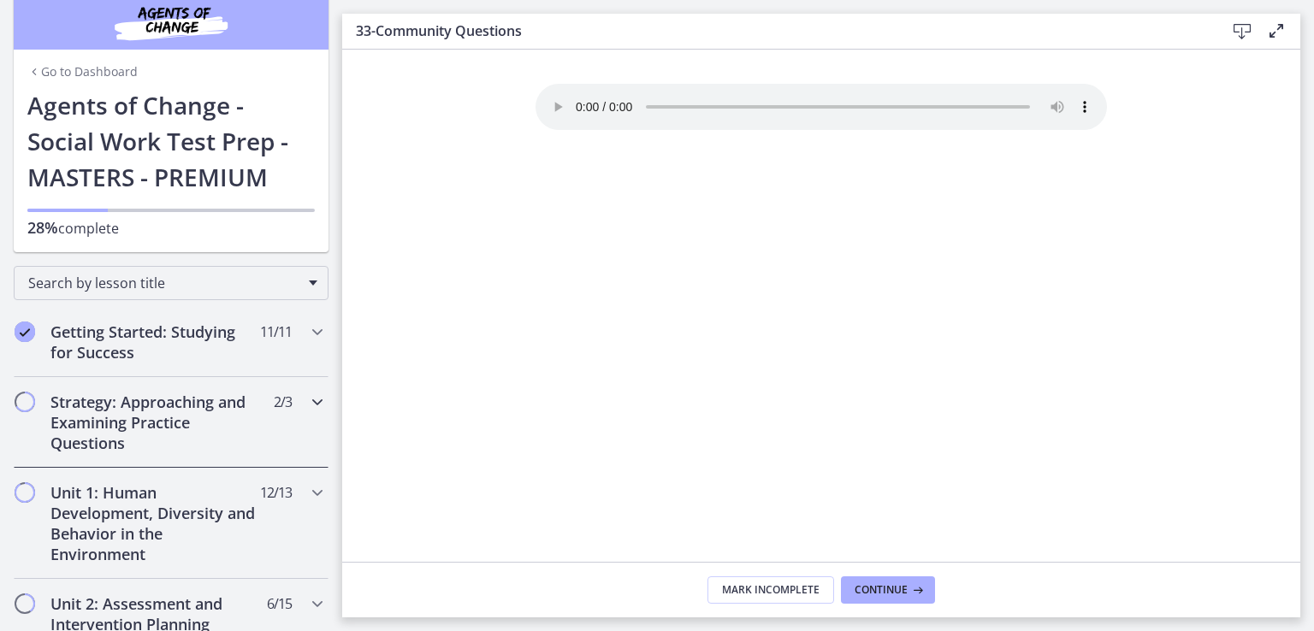
click at [193, 420] on h2 "Strategy: Approaching and Examining Practice Questions" at bounding box center [154, 423] width 209 height 62
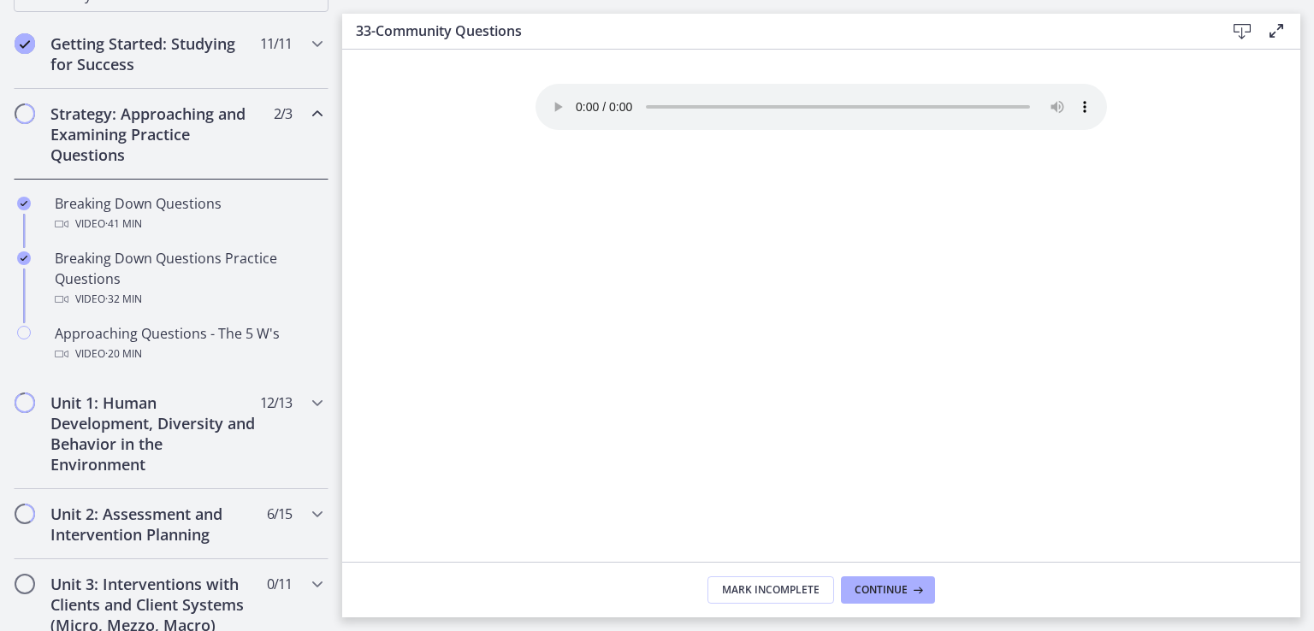
scroll to position [328, 0]
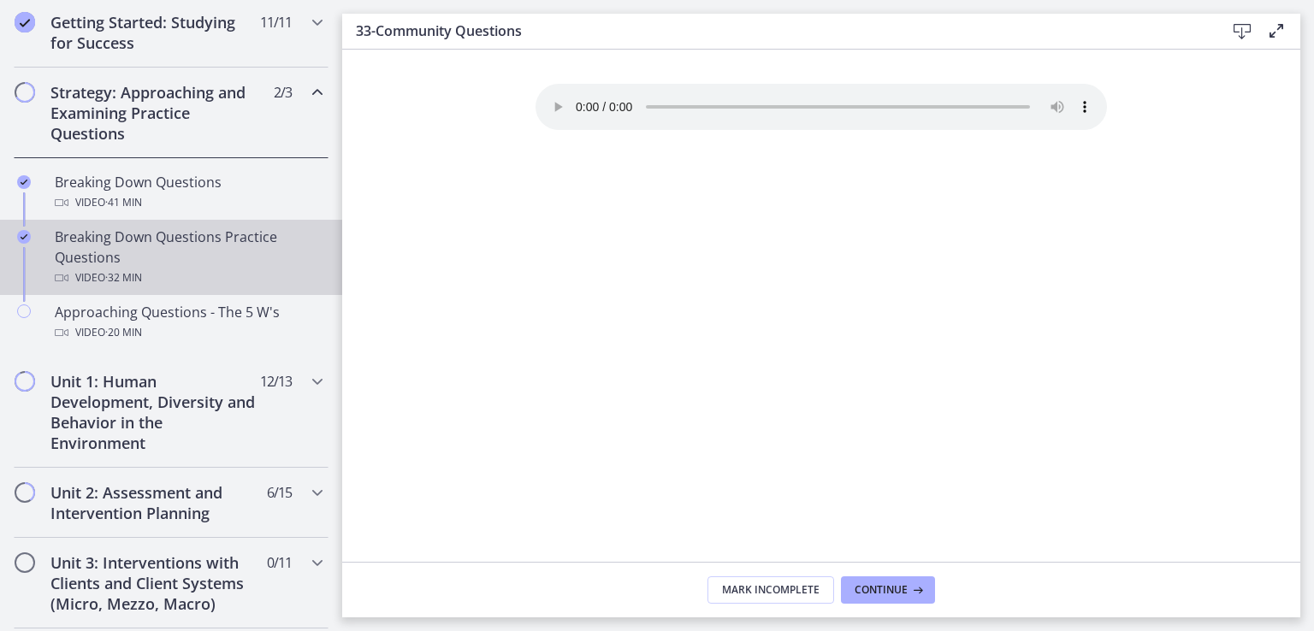
click at [130, 260] on div "Breaking Down Questions Practice Questions Video · 32 min" at bounding box center [188, 258] width 267 height 62
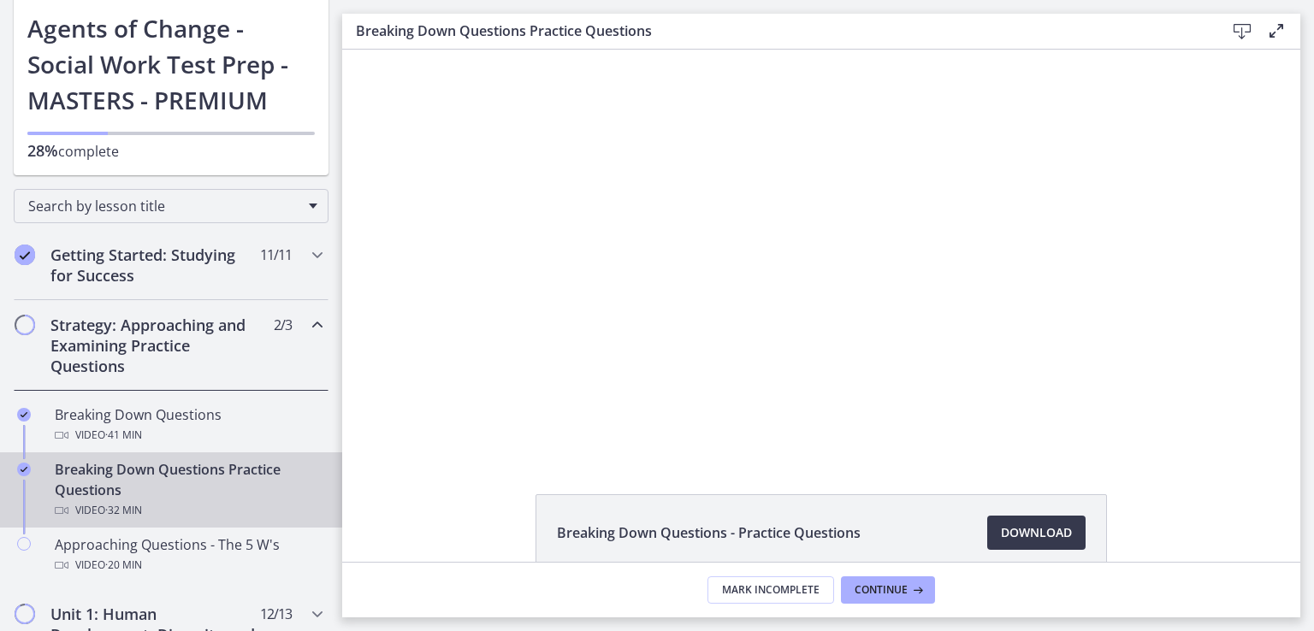
scroll to position [89, 0]
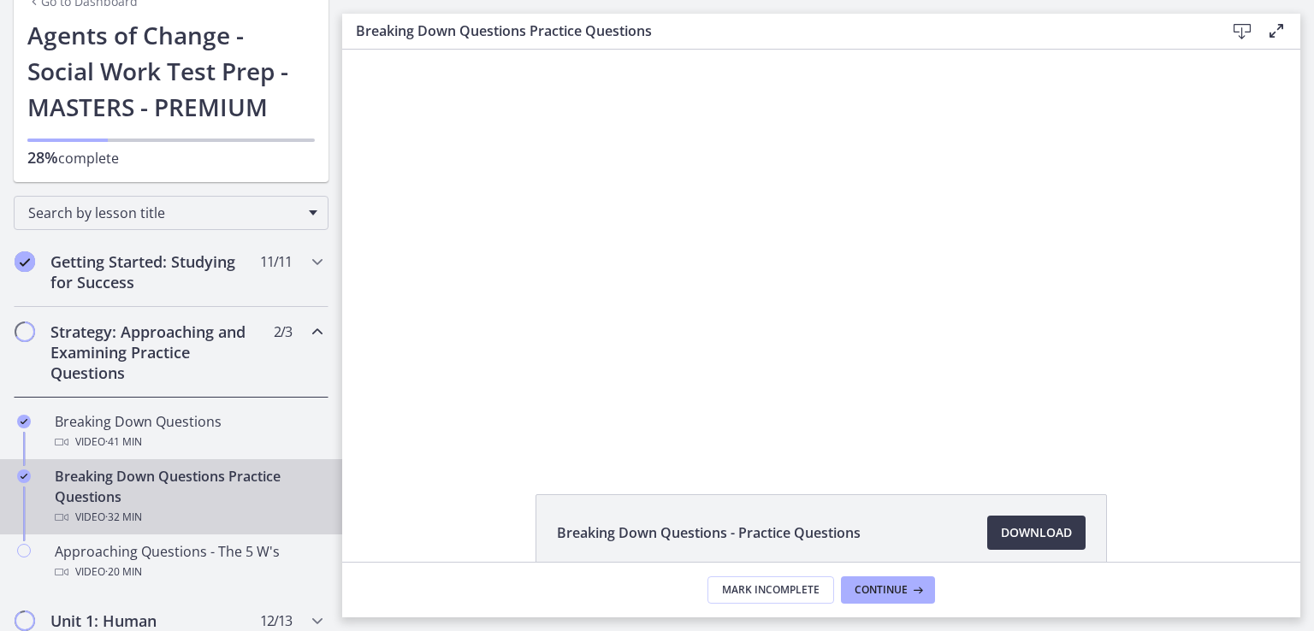
drag, startPoint x: 331, startPoint y: 242, endPoint x: 11, endPoint y: 107, distance: 347.2
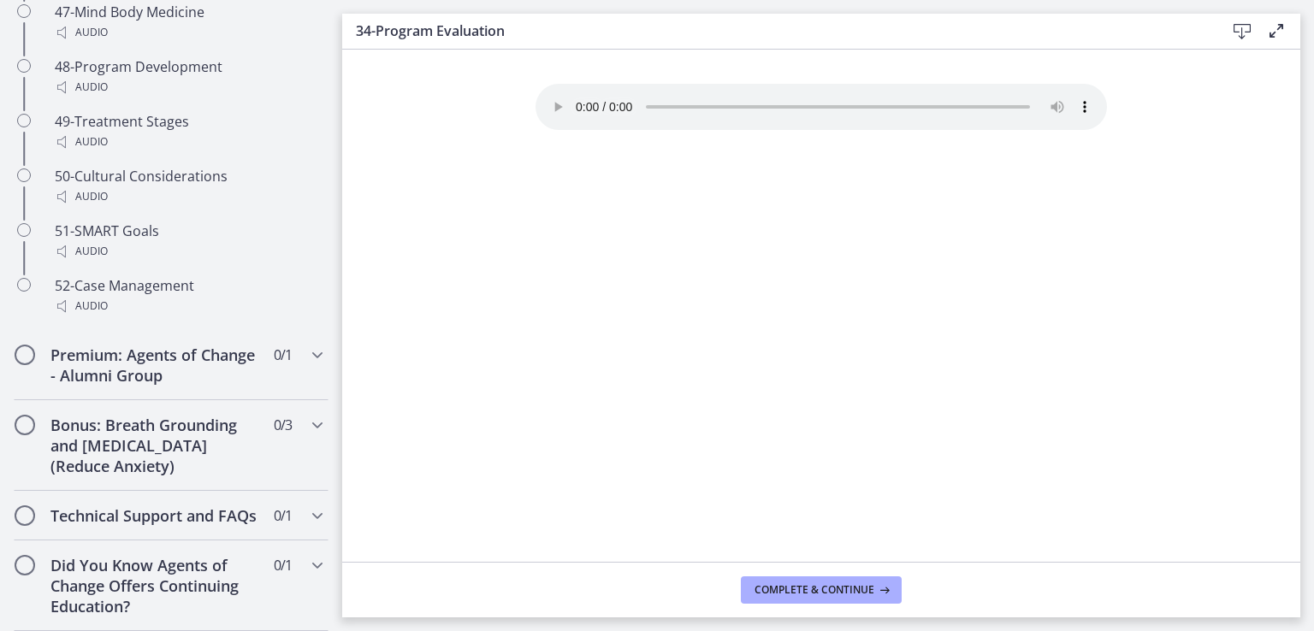
scroll to position [3786, 0]
click at [212, 345] on h2 "Premium: Agents of Change - Alumni Group" at bounding box center [154, 365] width 209 height 41
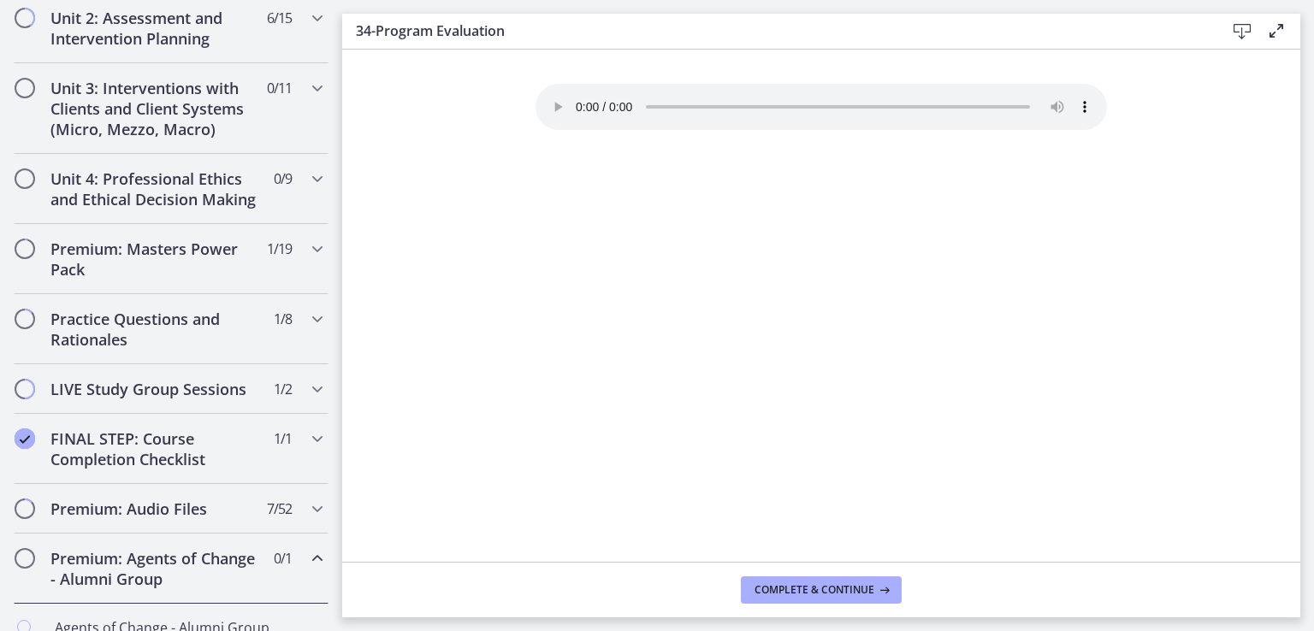
scroll to position [133, 0]
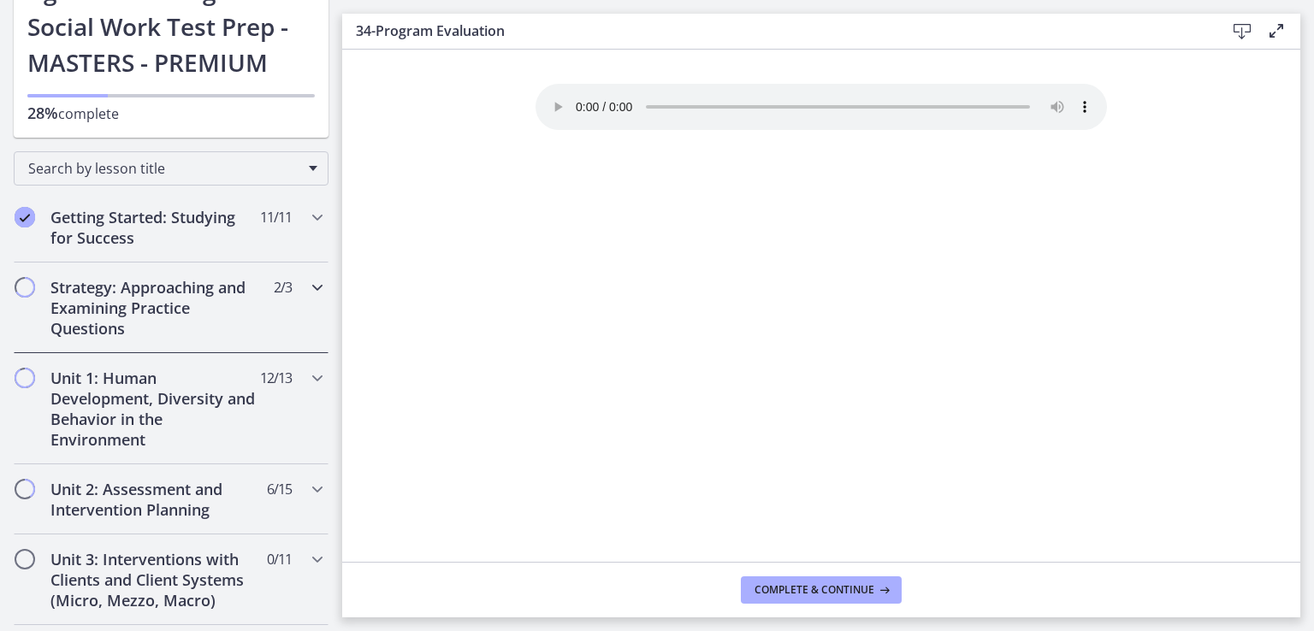
click at [179, 304] on h2 "Strategy: Approaching and Examining Practice Questions" at bounding box center [154, 308] width 209 height 62
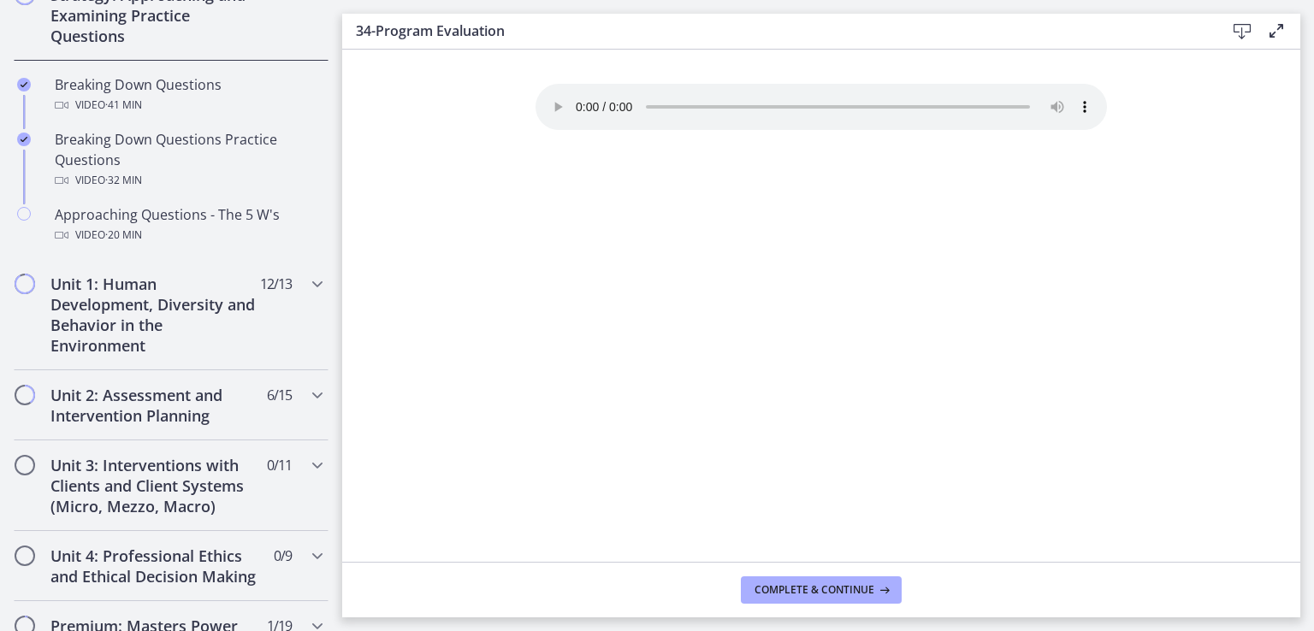
scroll to position [428, 0]
click at [133, 322] on h2 "Unit 1: Human Development, Diversity and Behavior in the Environment" at bounding box center [154, 313] width 209 height 82
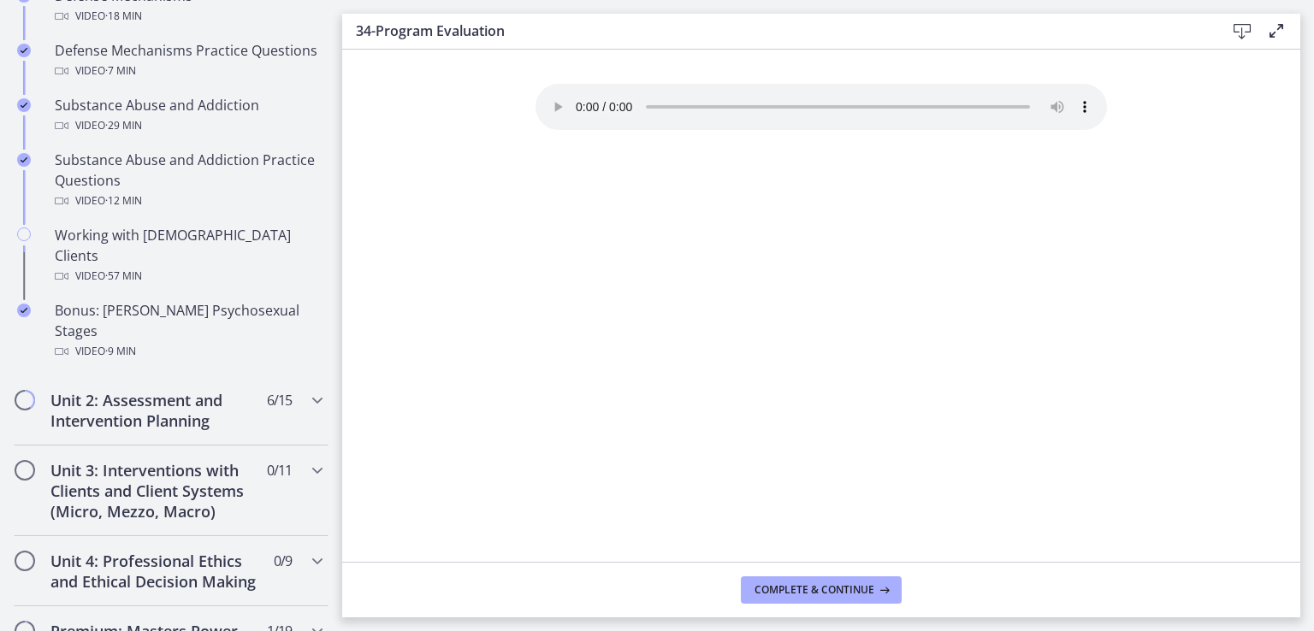
scroll to position [0, 0]
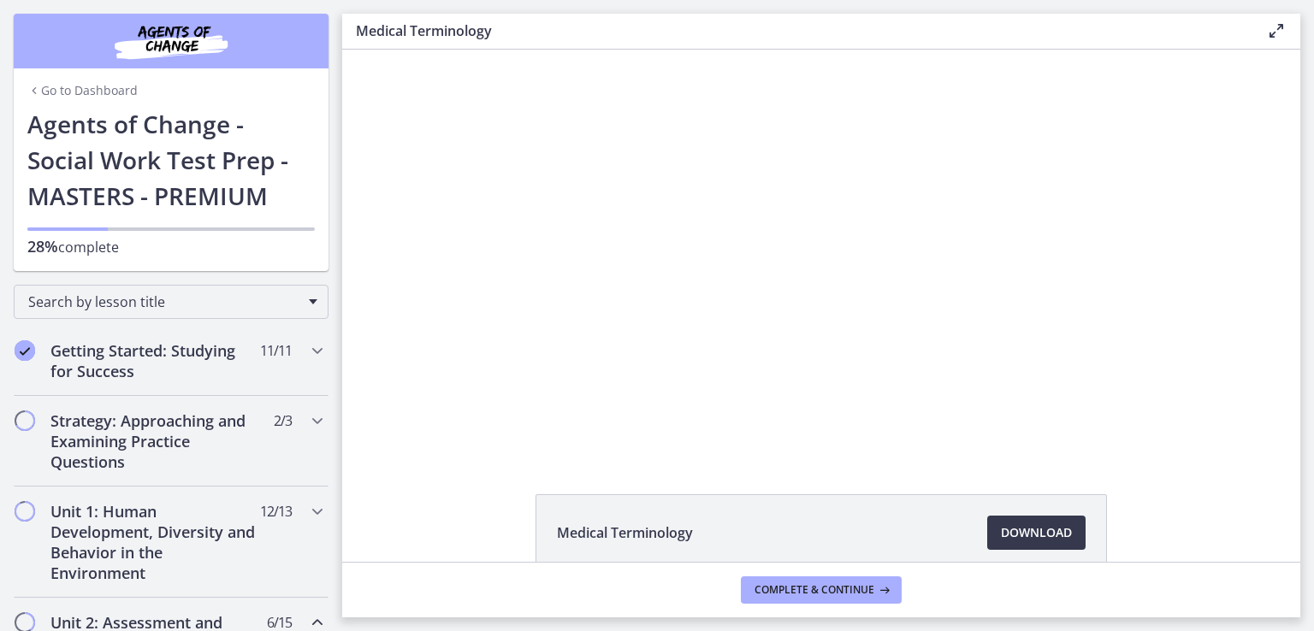
click at [96, 83] on link "Go to Dashboard" at bounding box center [82, 90] width 110 height 17
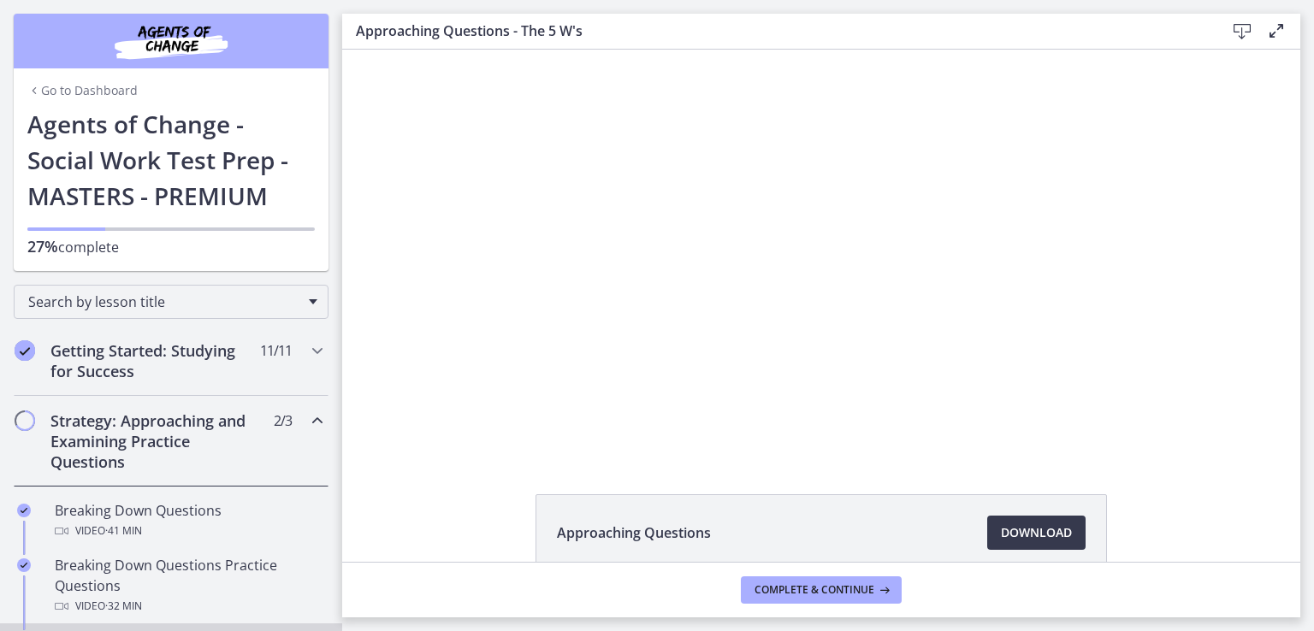
scroll to position [6, 0]
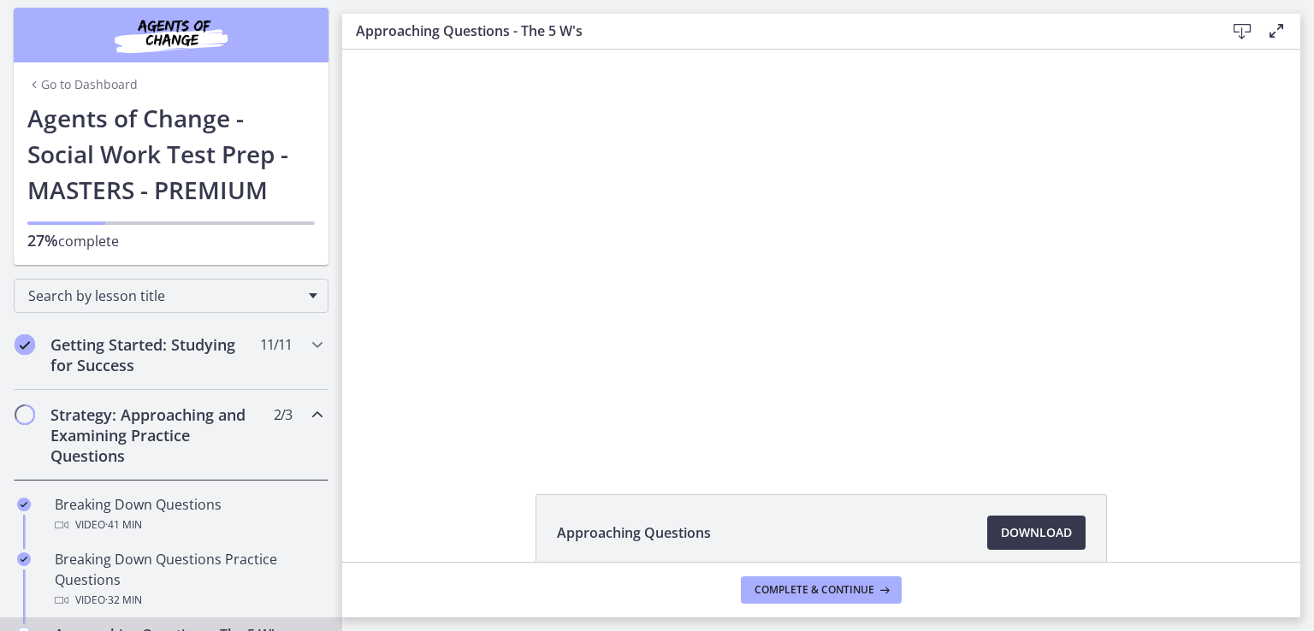
click at [133, 444] on h2 "Strategy: Approaching and Examining Practice Questions" at bounding box center [154, 436] width 209 height 62
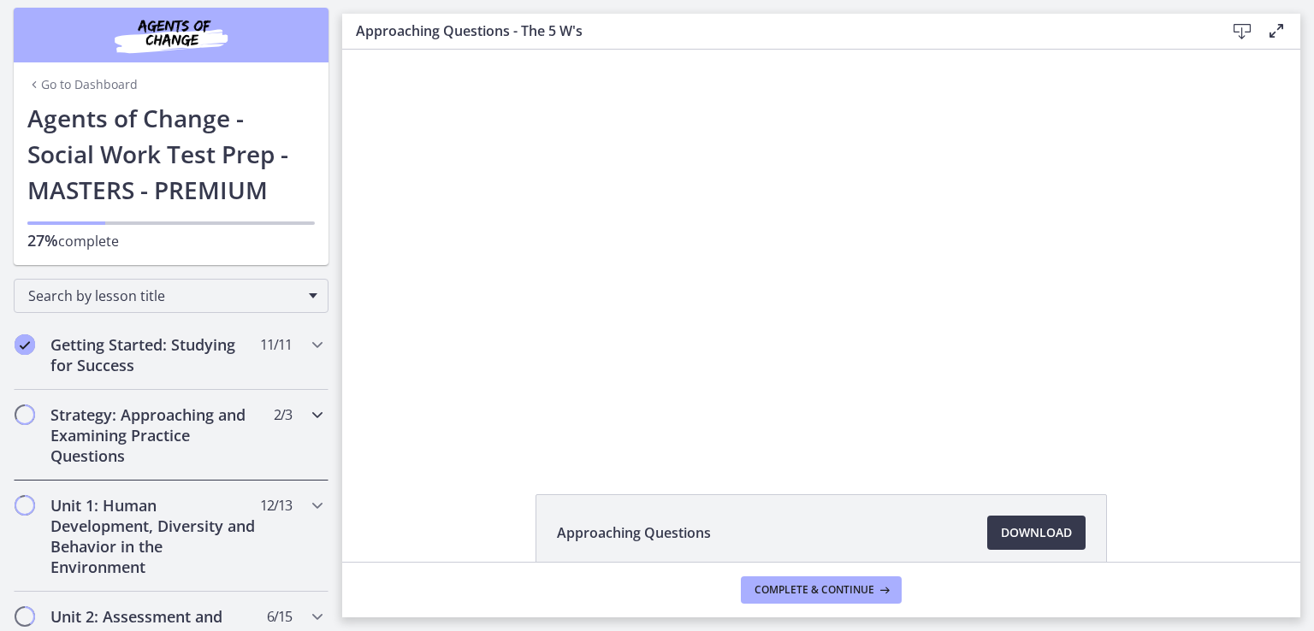
click at [133, 444] on h2 "Strategy: Approaching and Examining Practice Questions" at bounding box center [154, 436] width 209 height 62
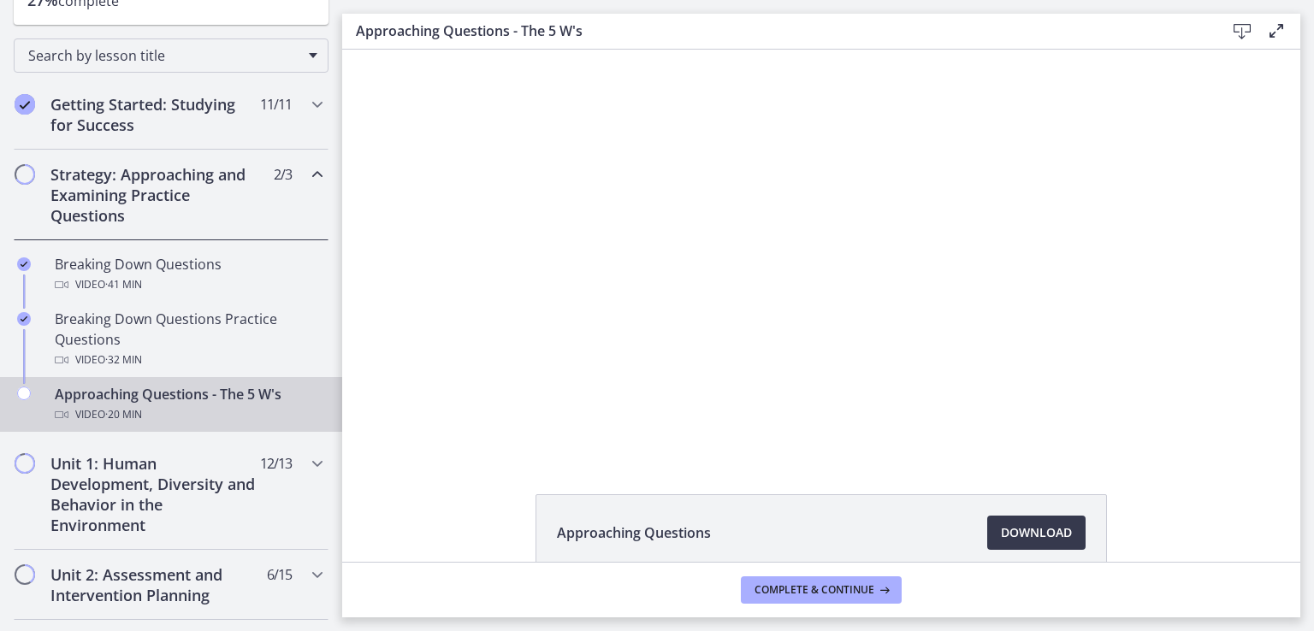
scroll to position [68, 0]
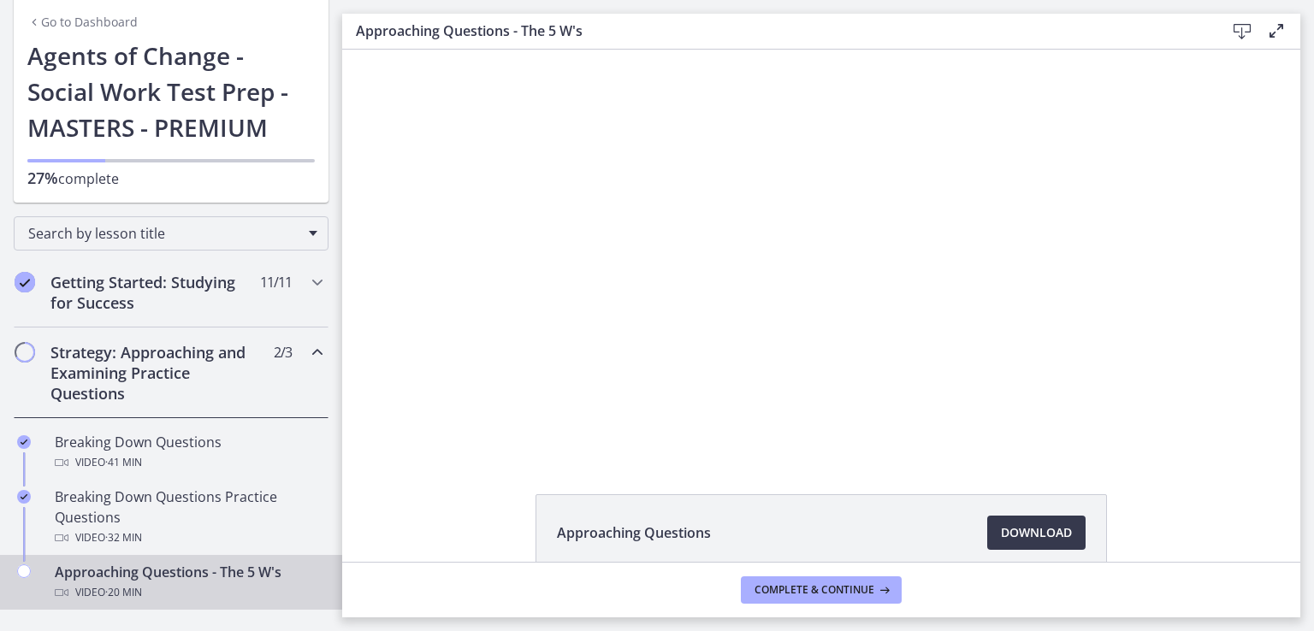
drag, startPoint x: 332, startPoint y: 531, endPoint x: 58, endPoint y: 133, distance: 483.5
click at [214, 363] on h2 "Strategy: Approaching and Examining Practice Questions" at bounding box center [154, 373] width 209 height 62
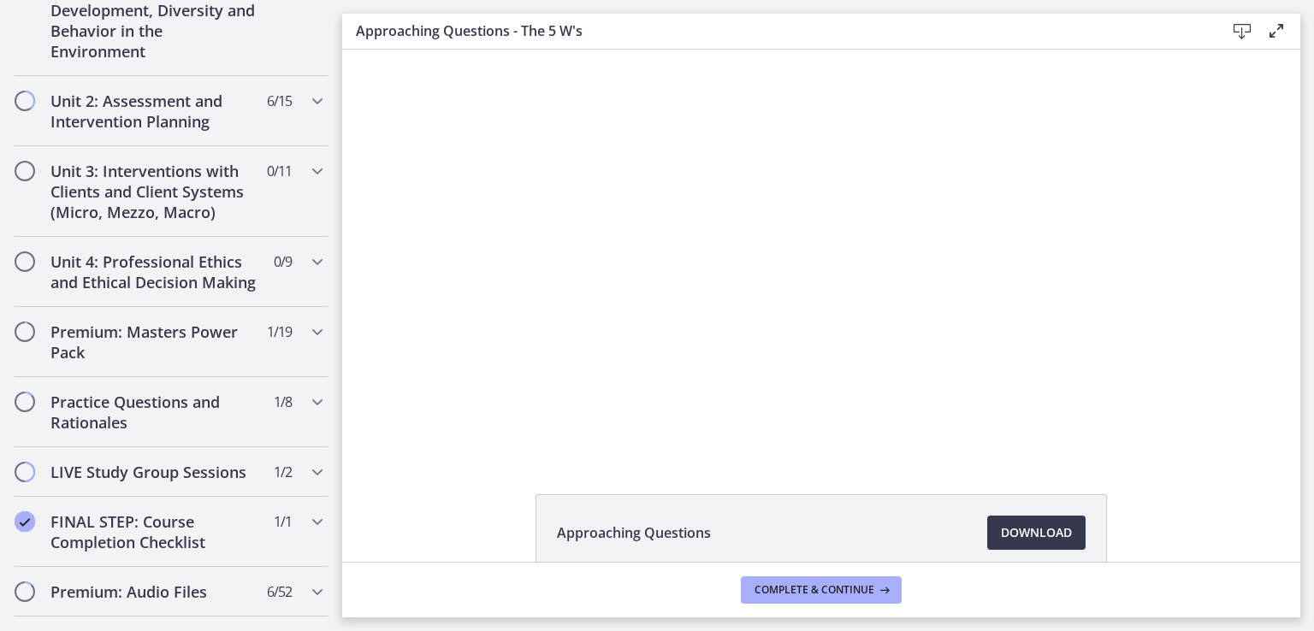
scroll to position [523, 0]
click at [151, 431] on h2 "Practice Questions and Rationales" at bounding box center [154, 410] width 209 height 41
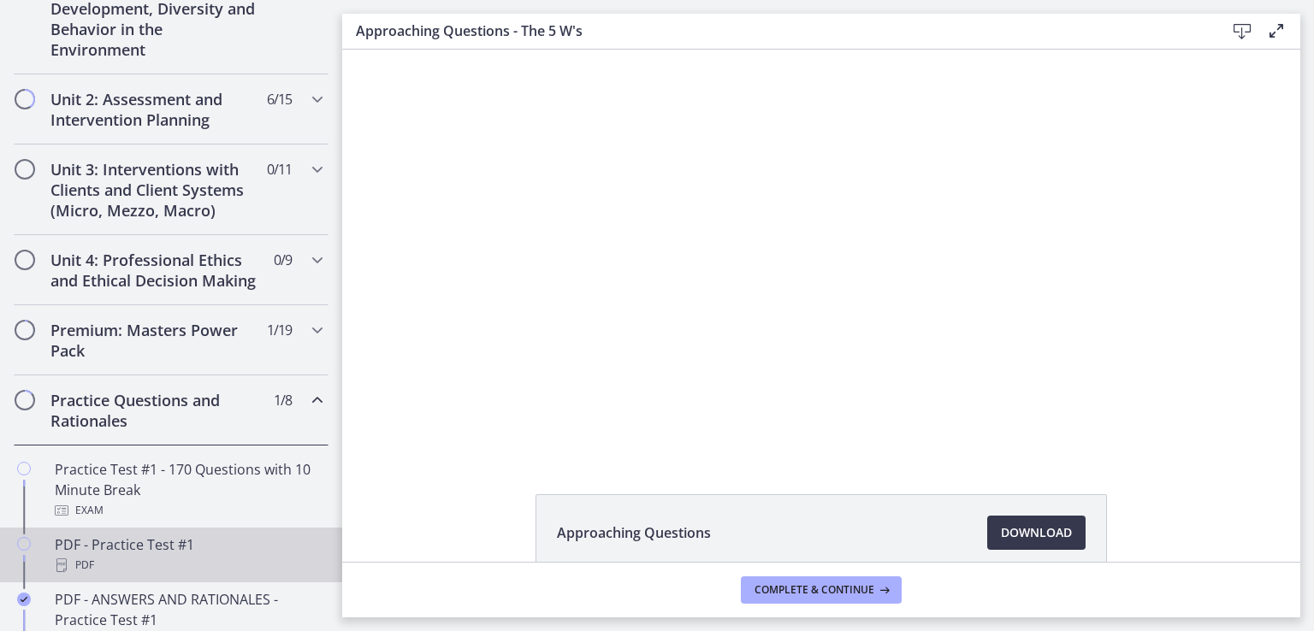
click at [121, 576] on div "PDF" at bounding box center [188, 565] width 267 height 21
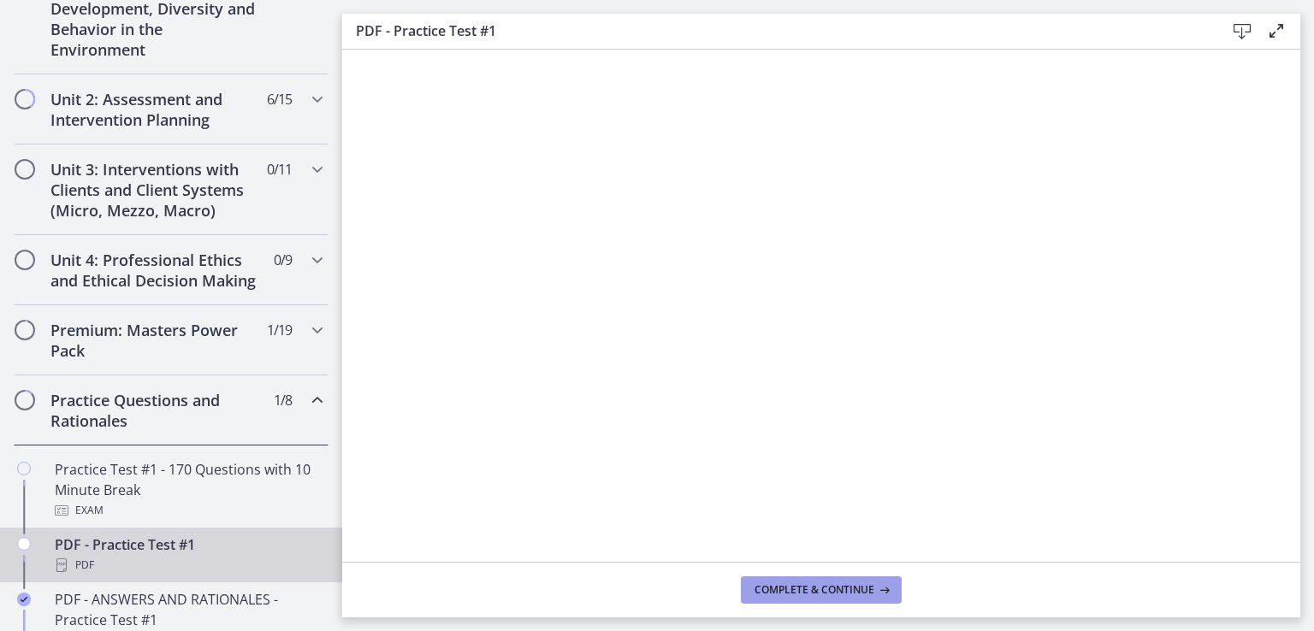
click at [874, 591] on icon at bounding box center [882, 590] width 17 height 14
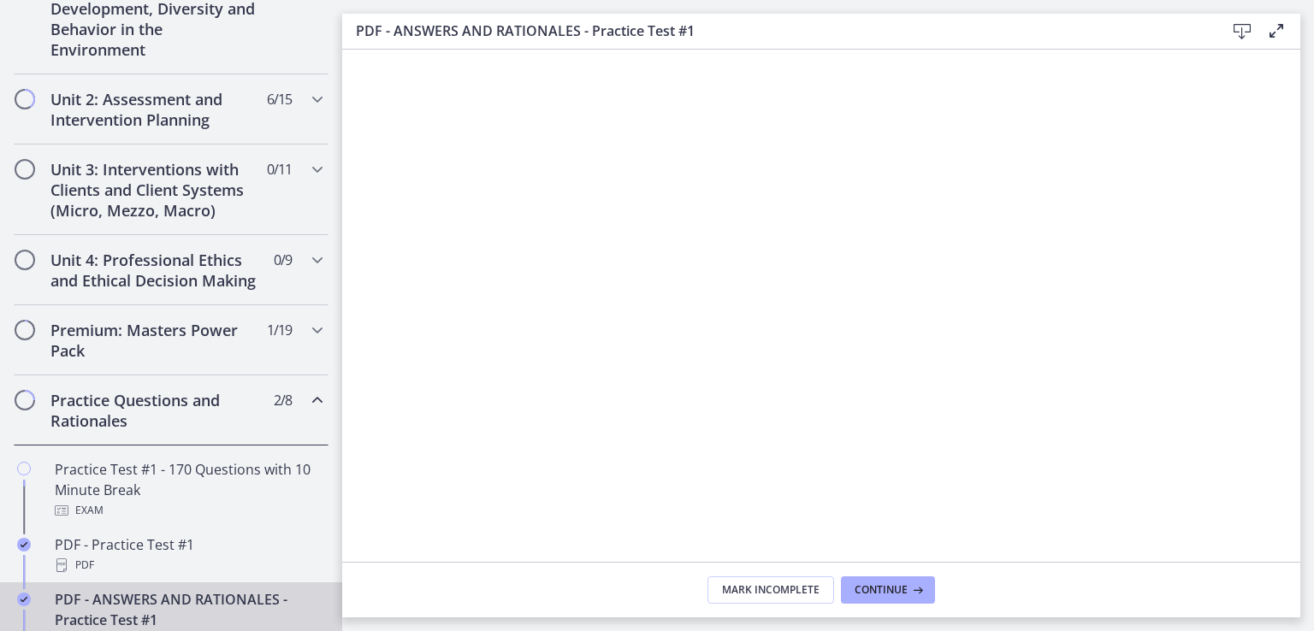
click at [1313, 220] on main "PDF - ANSWERS AND RATIONALES - Practice Test #1 Download Enable fullscreen Mark…" at bounding box center [828, 315] width 972 height 631
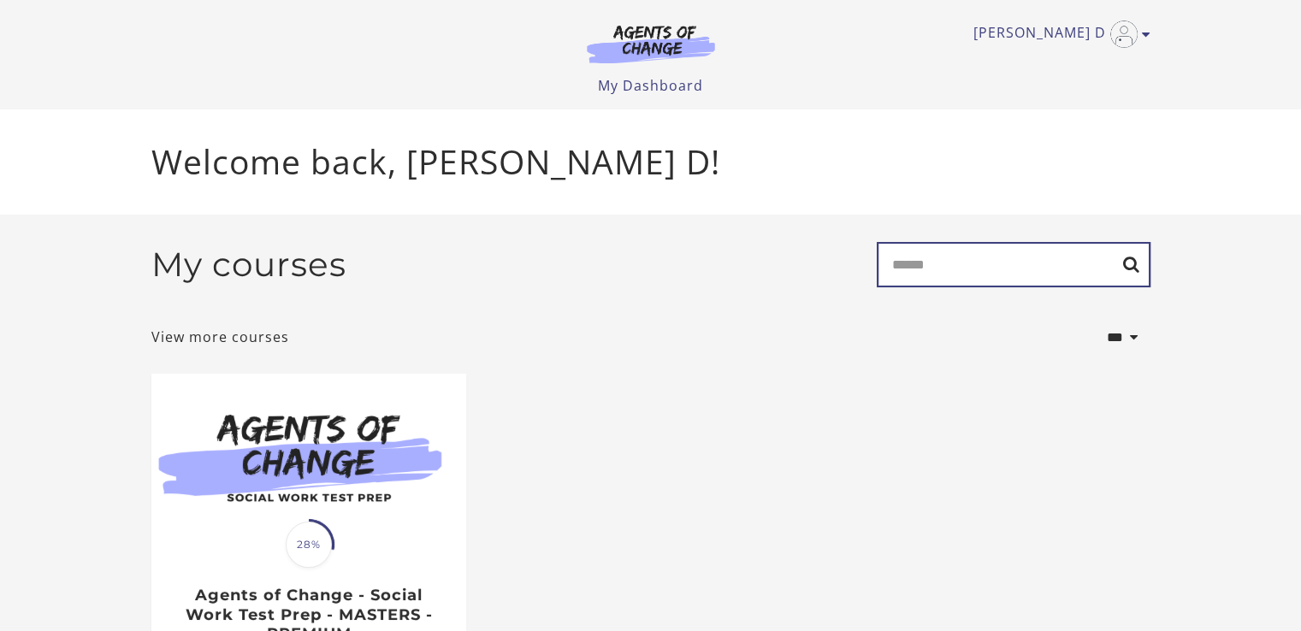
click at [958, 264] on input "Search" at bounding box center [1014, 264] width 274 height 45
type input "**********"
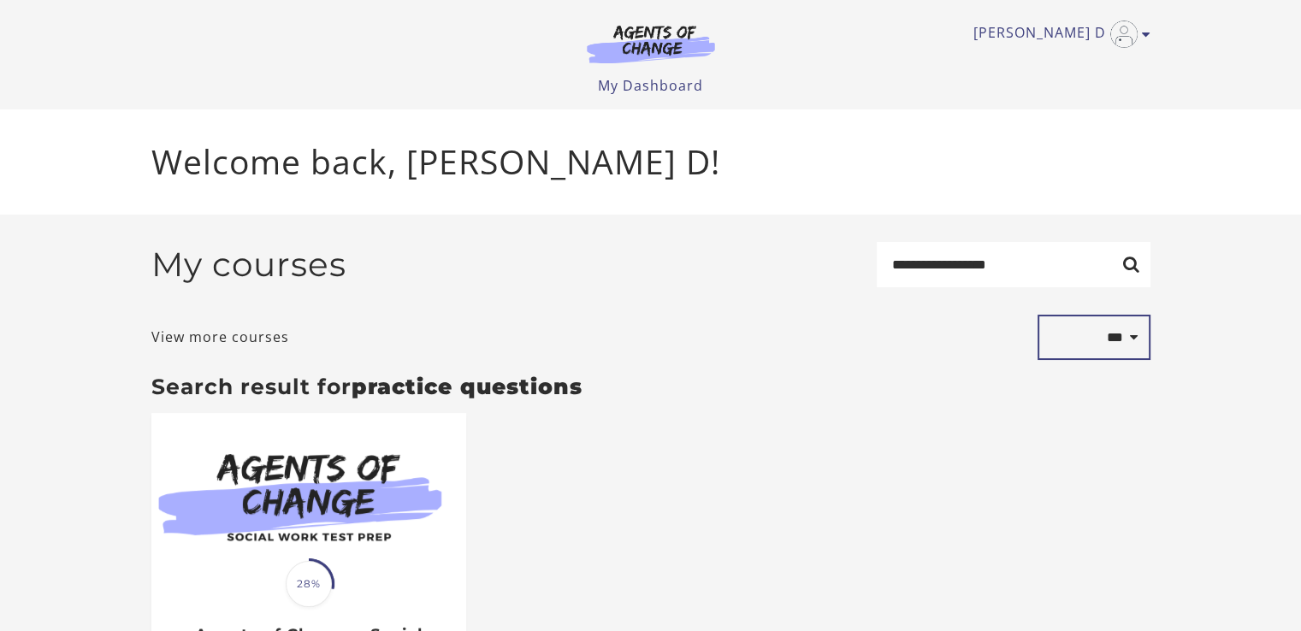
click at [1115, 340] on select "**********" at bounding box center [1093, 338] width 113 height 46
select select "**********"
click at [1037, 317] on select "**********" at bounding box center [1093, 338] width 113 height 46
click at [1132, 349] on select "**********" at bounding box center [1093, 338] width 113 height 46
select select "*********"
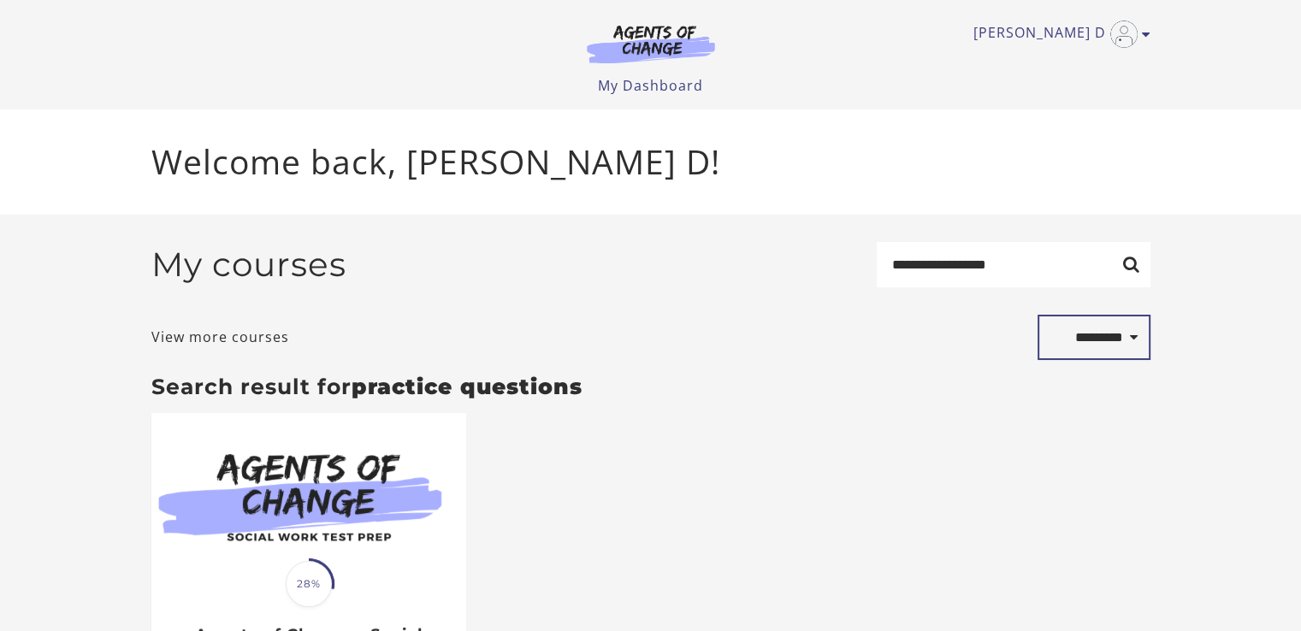
click at [1037, 317] on select "**********" at bounding box center [1093, 338] width 113 height 46
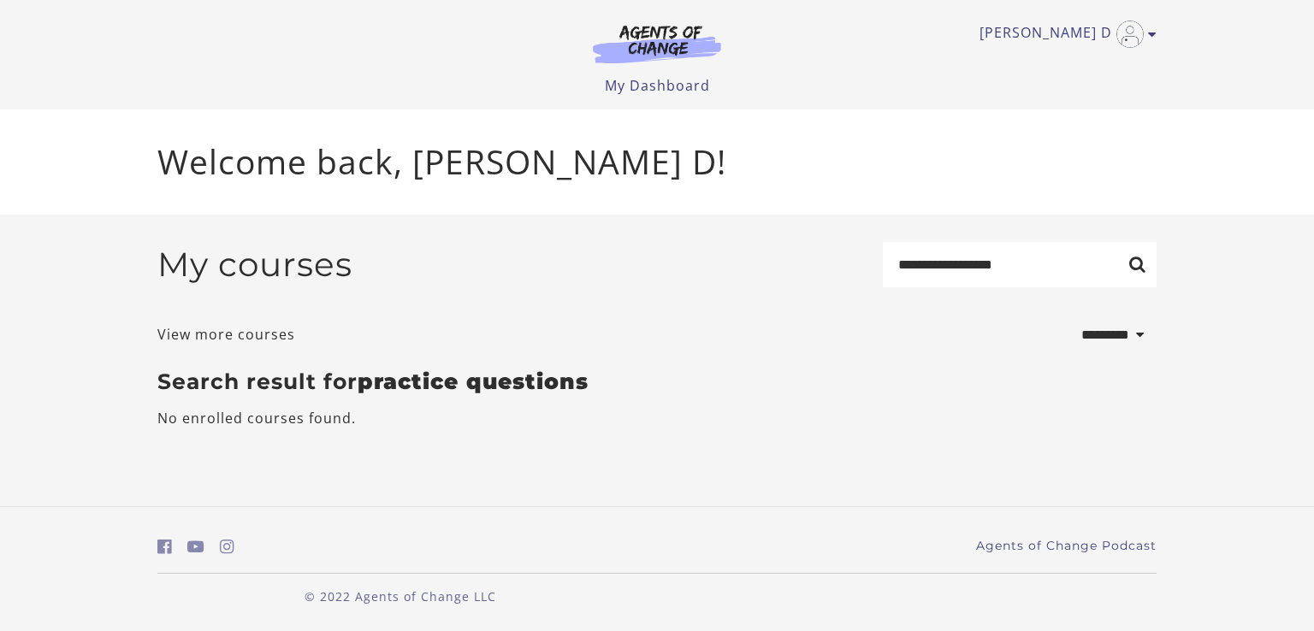
select select "*********"
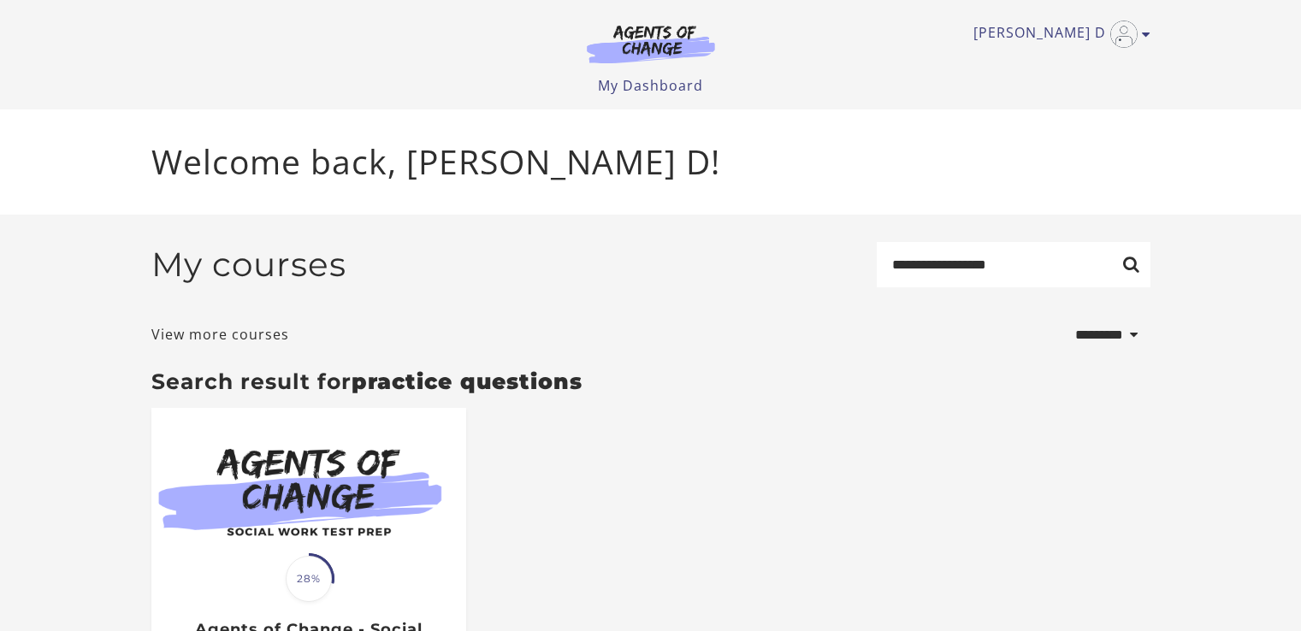
select select "*********"
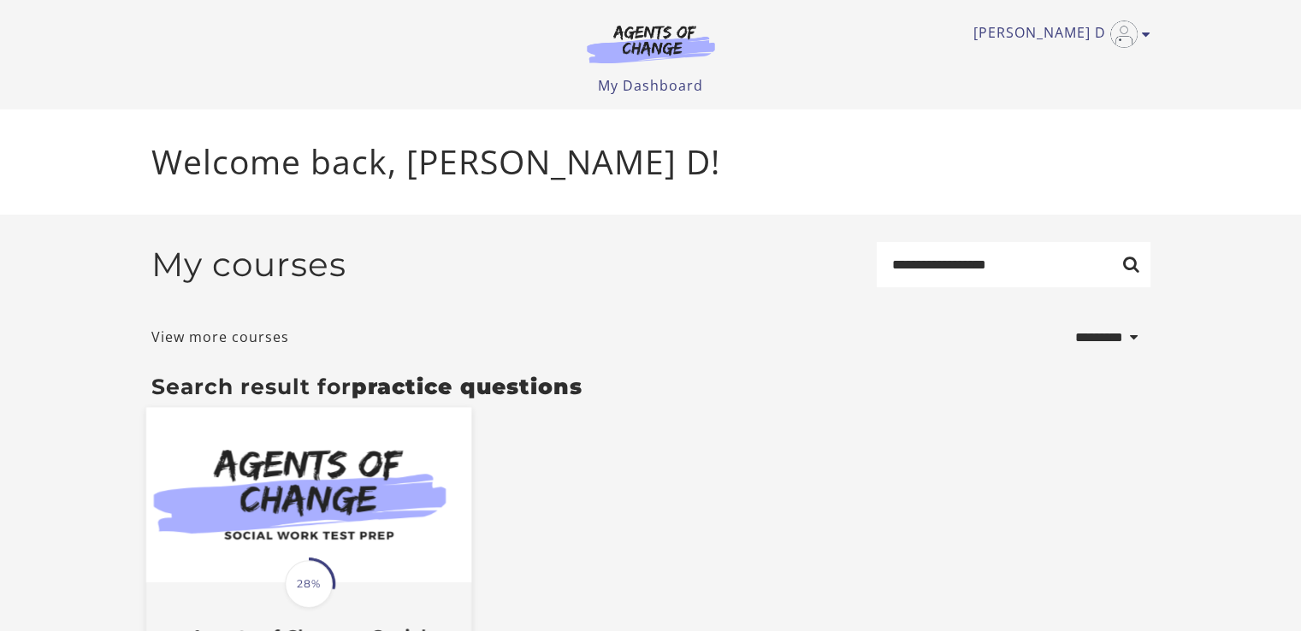
click at [313, 576] on span "28%" at bounding box center [309, 584] width 48 height 48
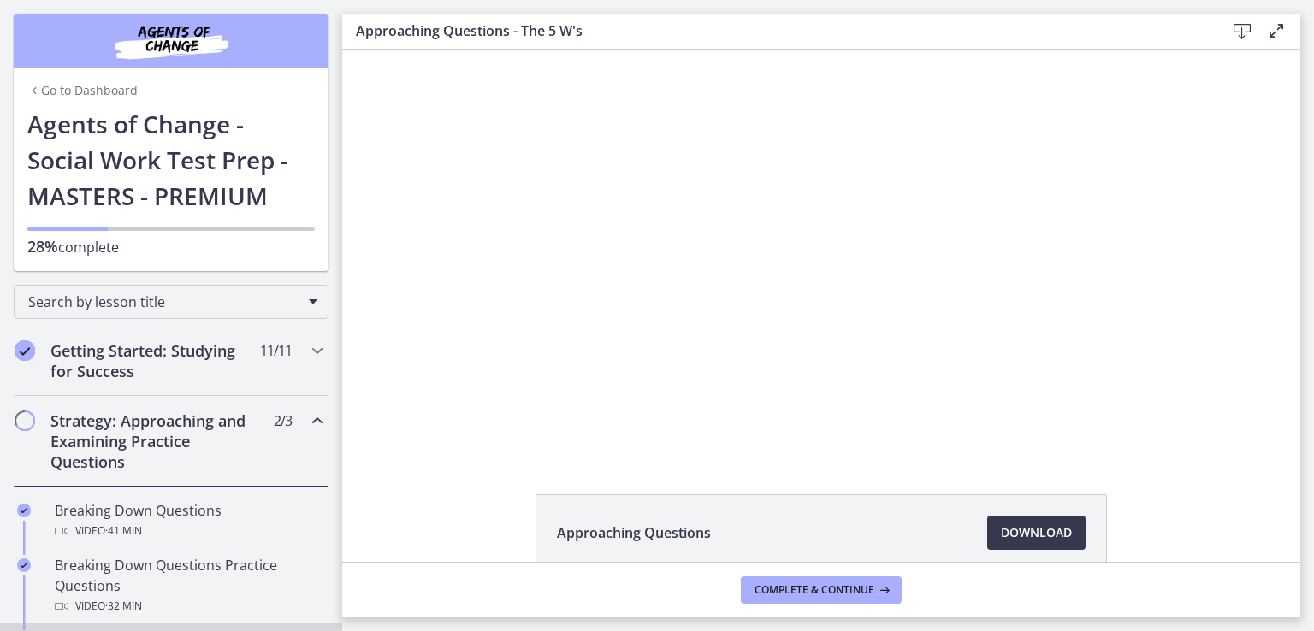
click at [188, 441] on h2 "Strategy: Approaching and Examining Practice Questions" at bounding box center [154, 442] width 209 height 62
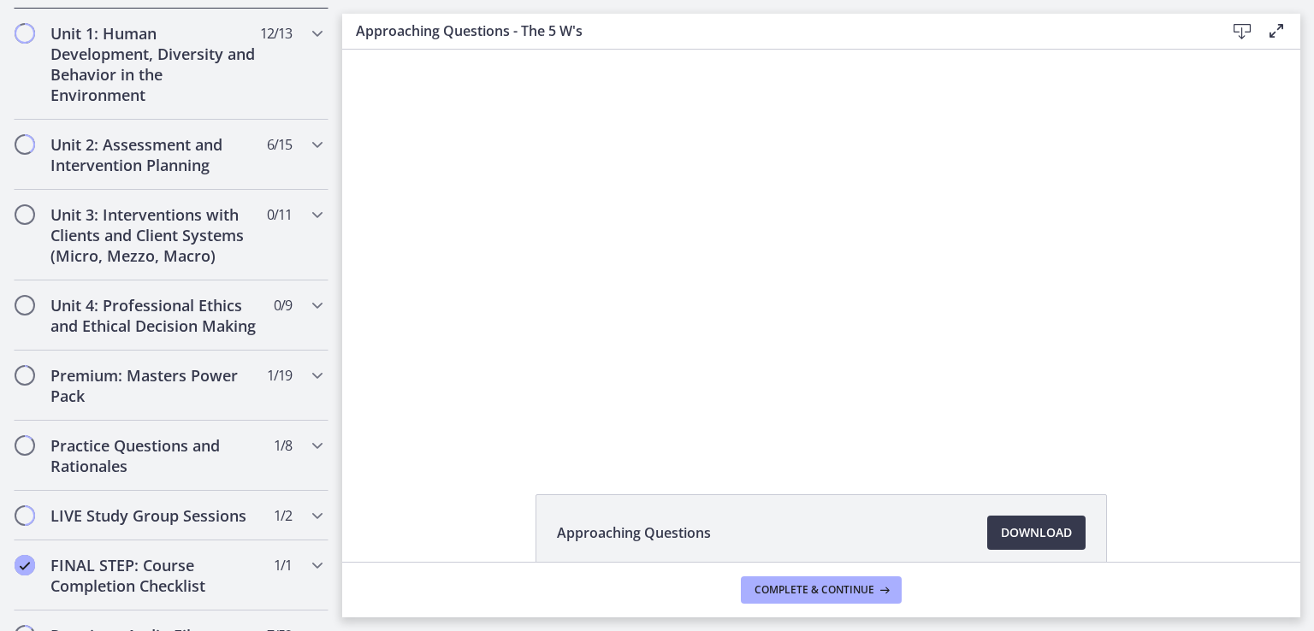
scroll to position [479, 0]
click at [155, 476] on h2 "Practice Questions and Rationales" at bounding box center [154, 454] width 209 height 41
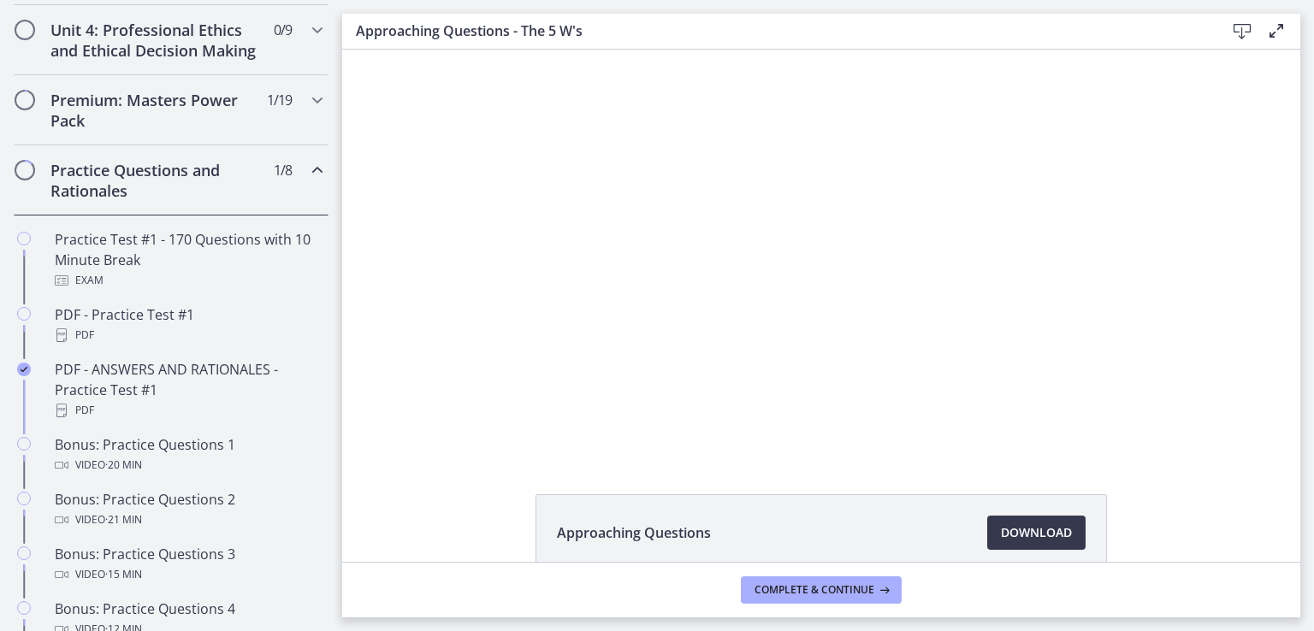
scroll to position [758, 0]
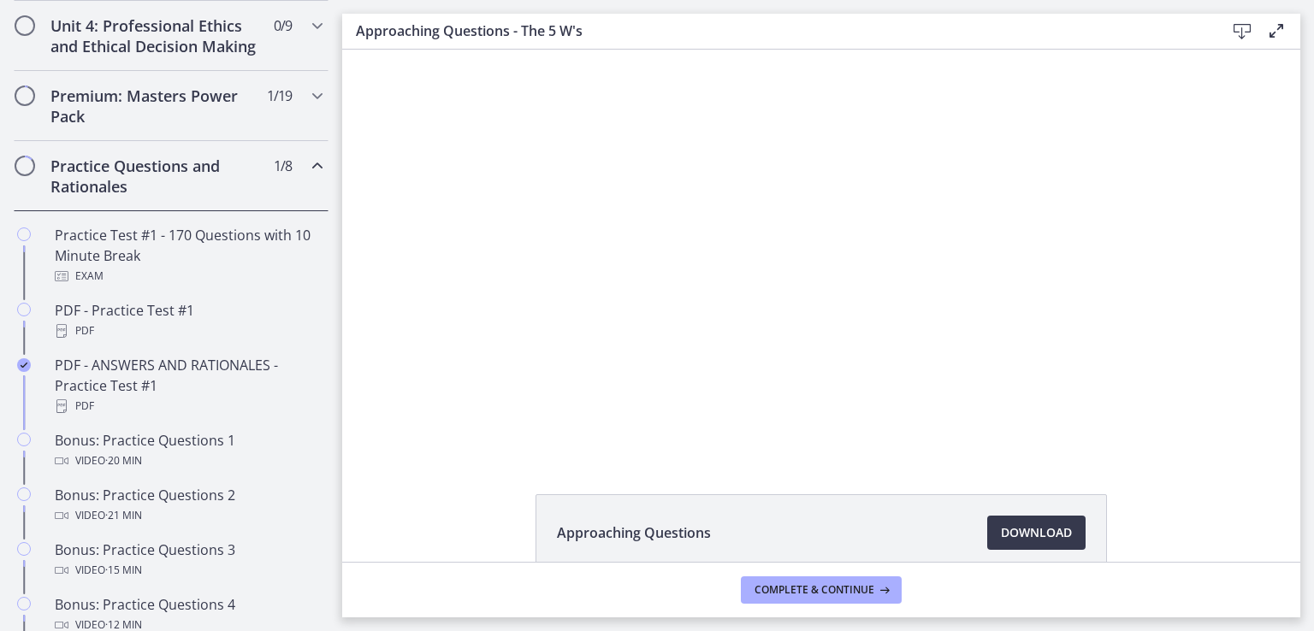
drag, startPoint x: 334, startPoint y: 322, endPoint x: 4, endPoint y: 358, distance: 332.1
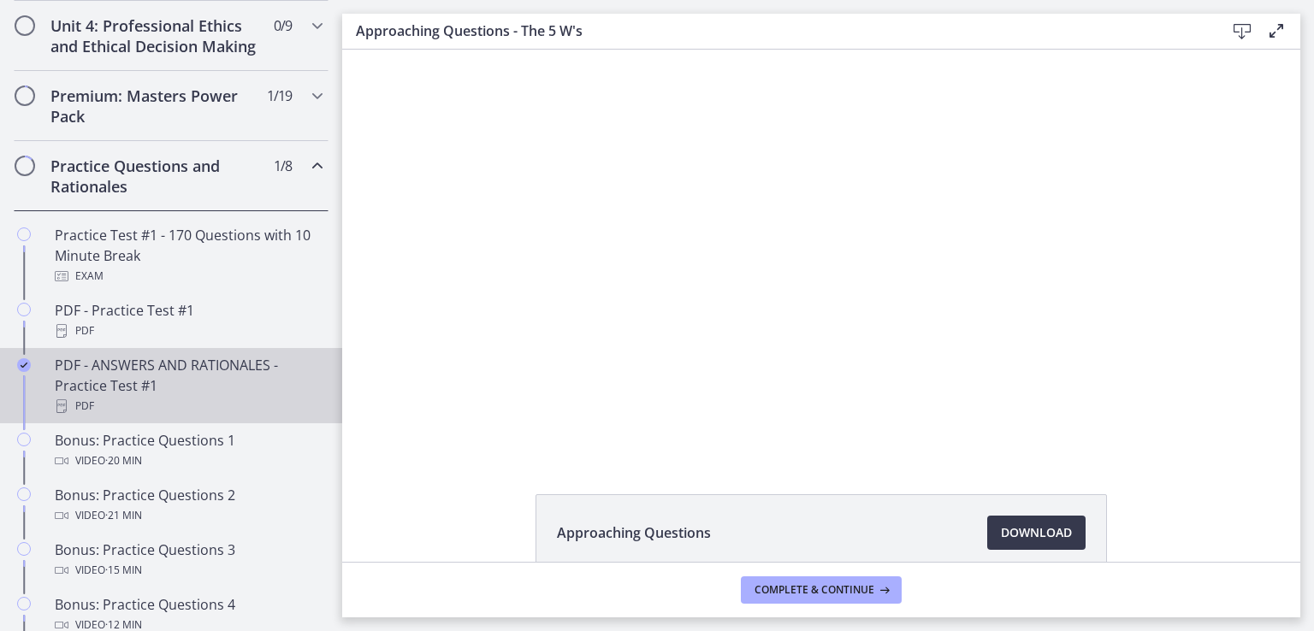
click at [137, 416] on div "PDF" at bounding box center [188, 406] width 267 height 21
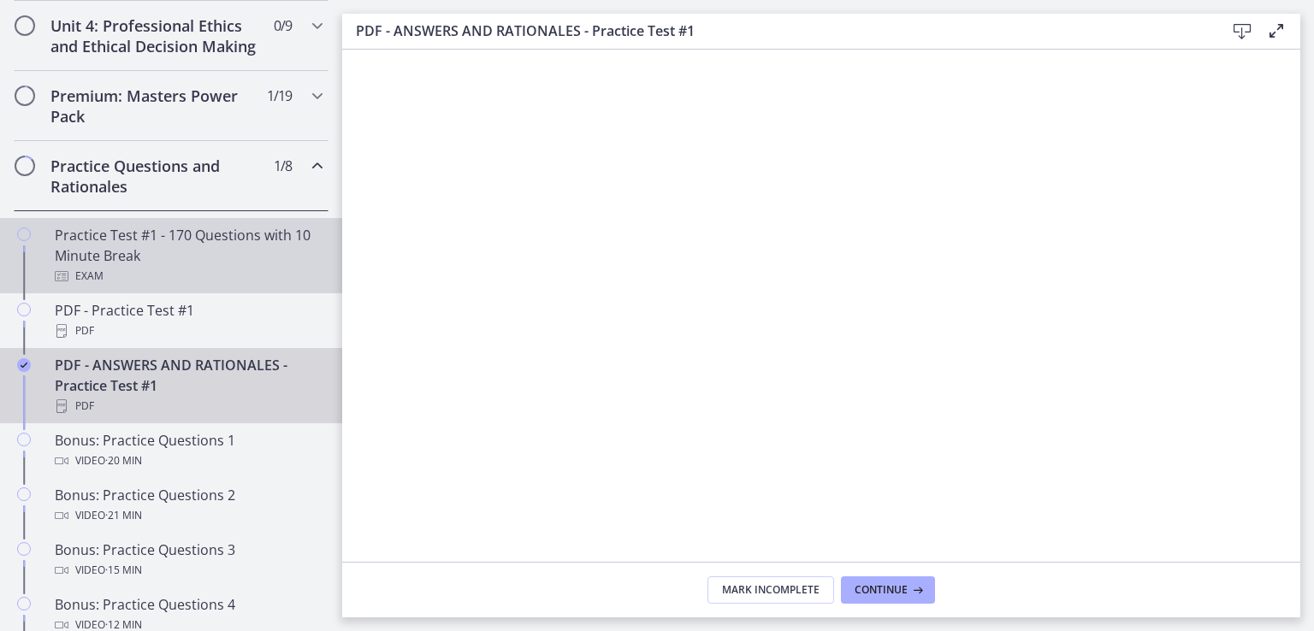
click at [149, 255] on div "Practice Test #1 - 170 Questions with 10 Minute Break Exam" at bounding box center [188, 256] width 267 height 62
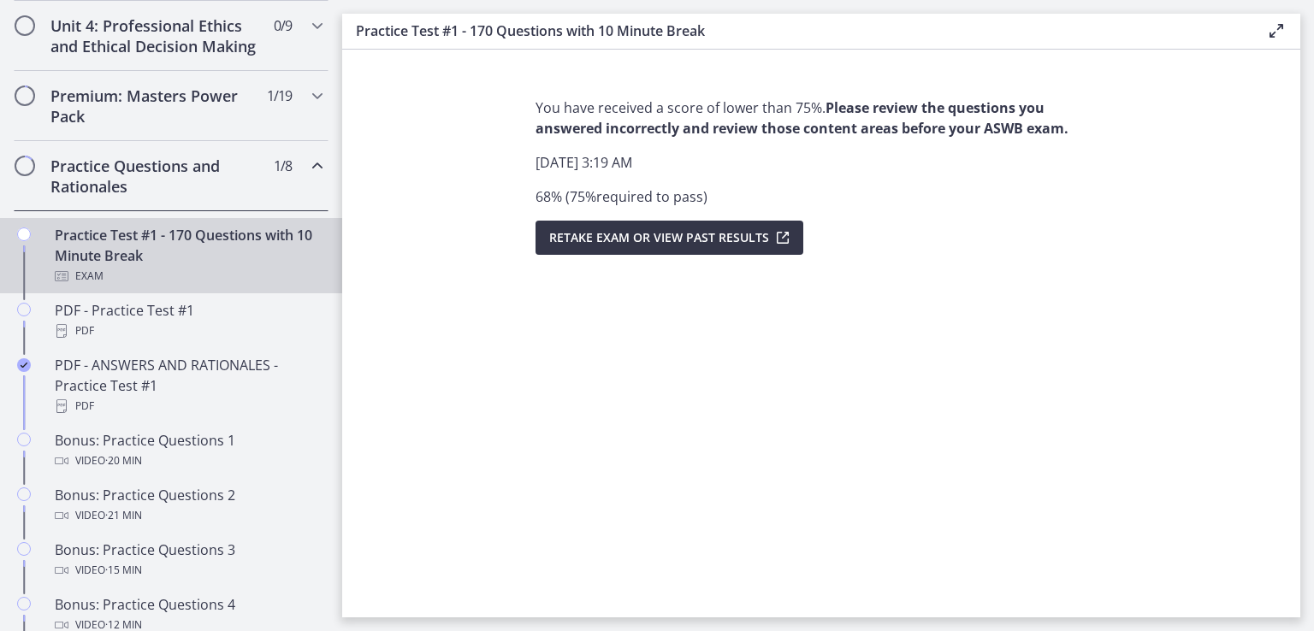
click at [639, 244] on span "Retake Exam OR View Past Results" at bounding box center [659, 238] width 220 height 21
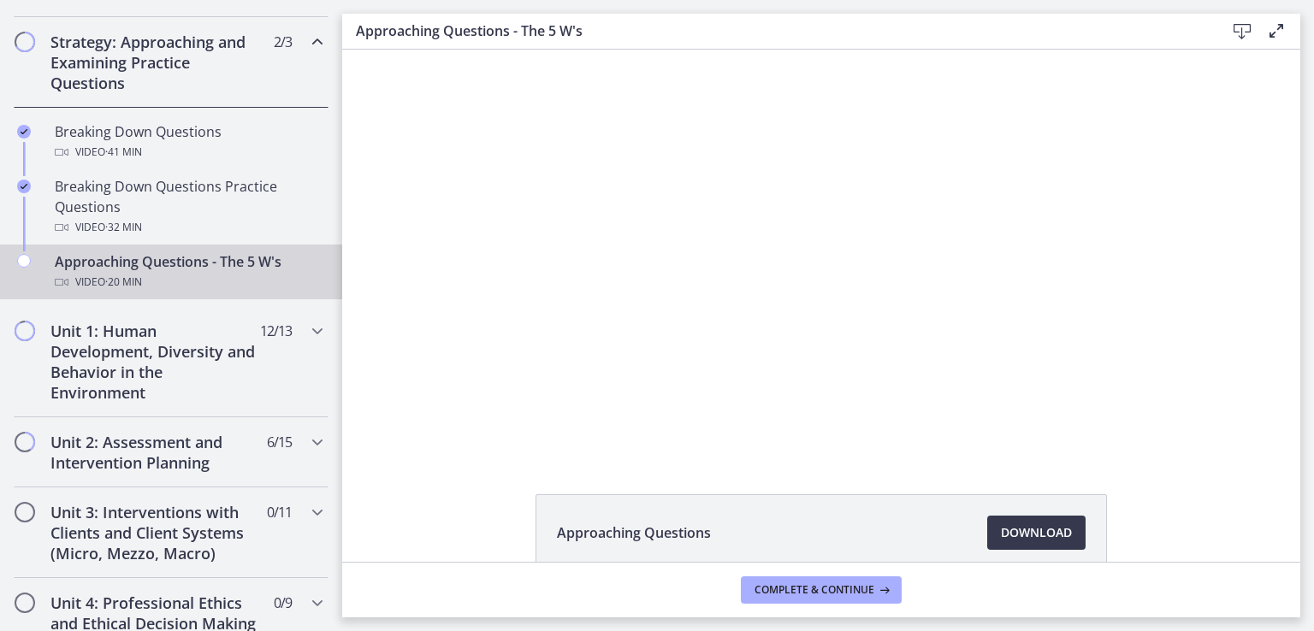
scroll to position [342, 0]
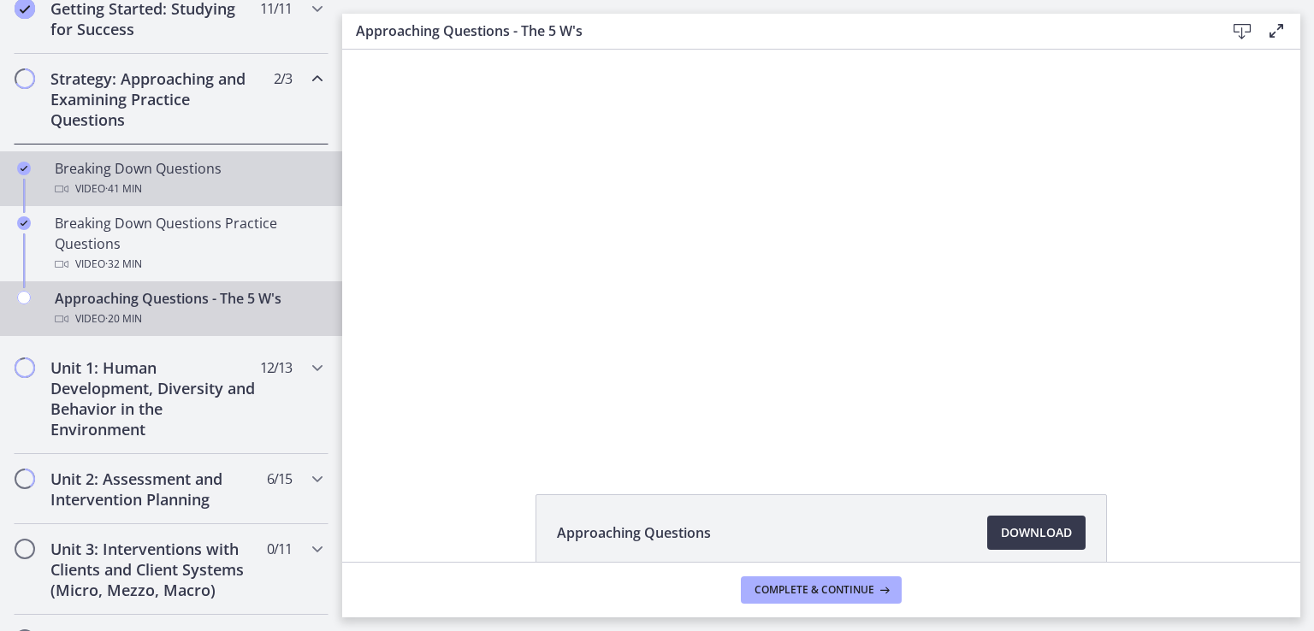
click at [160, 186] on div "Video · 41 min" at bounding box center [188, 189] width 267 height 21
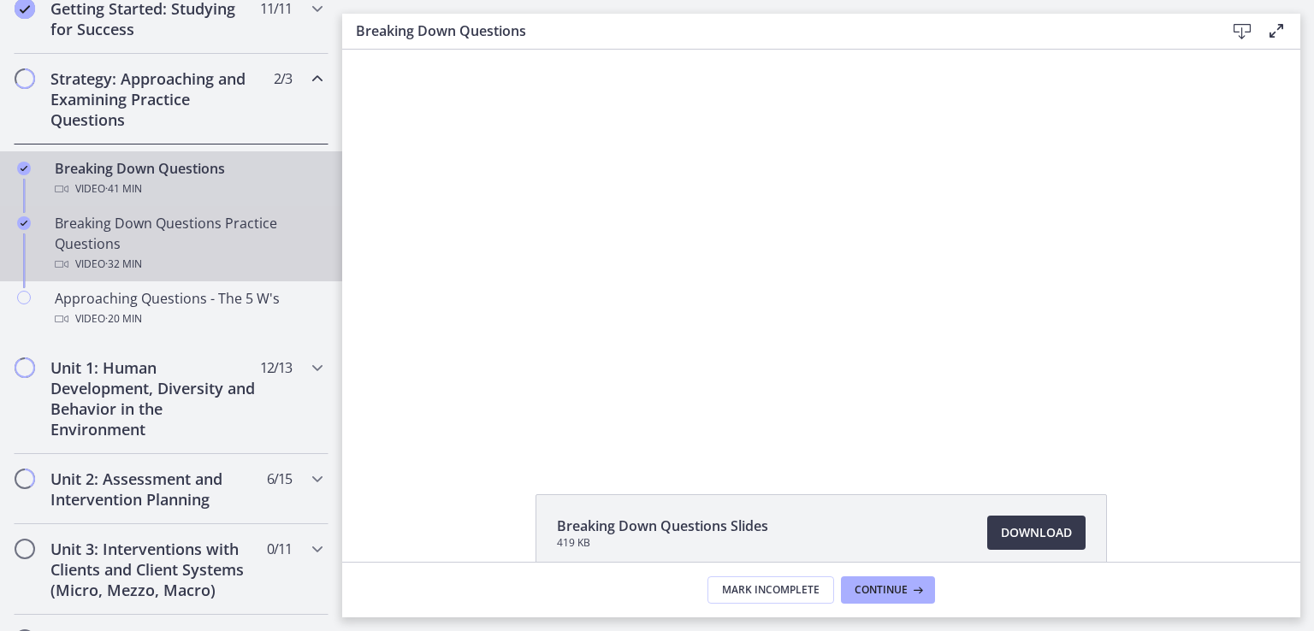
click at [171, 247] on div "Breaking Down Questions Practice Questions Video · 32 min" at bounding box center [188, 244] width 267 height 62
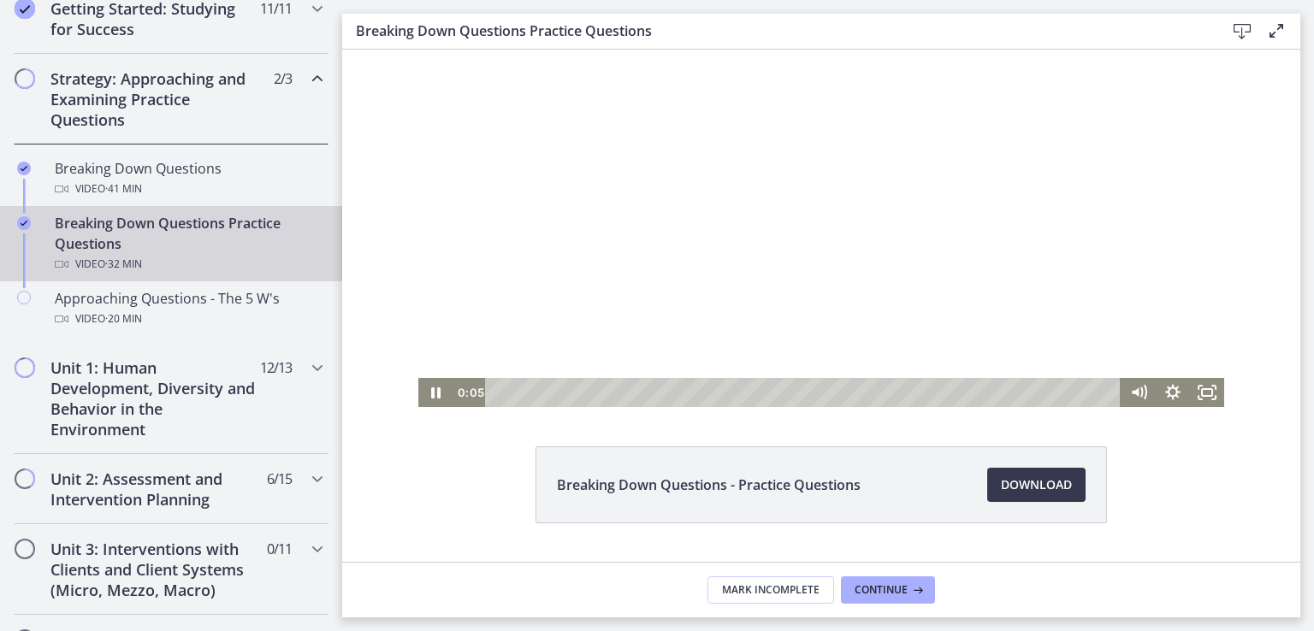
scroll to position [92, 0]
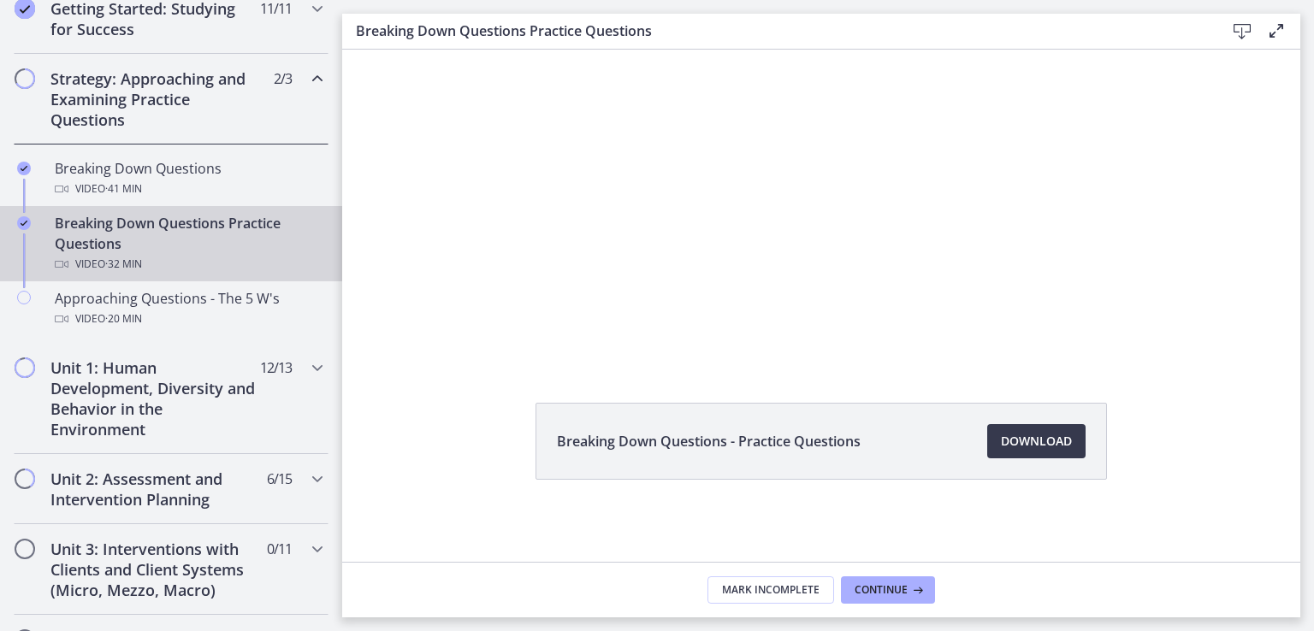
click at [168, 244] on div "Breaking Down Questions Practice Questions Video · 32 min" at bounding box center [188, 244] width 267 height 62
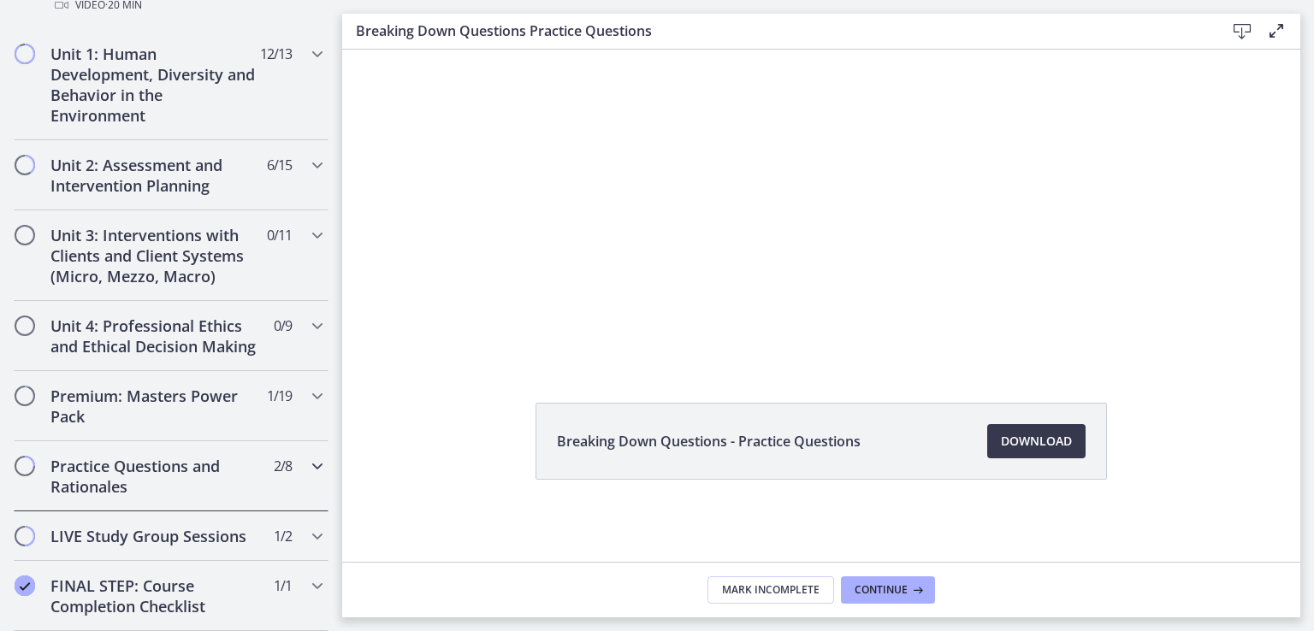
scroll to position [786, 0]
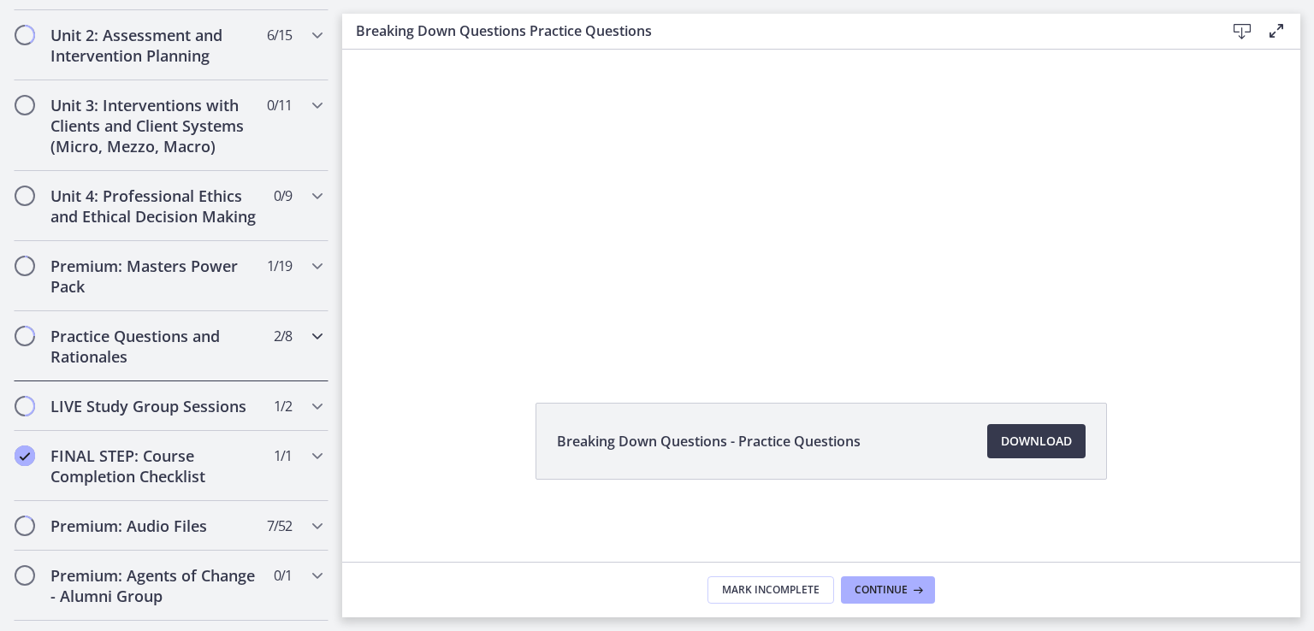
click at [149, 363] on h2 "Practice Questions and Rationales" at bounding box center [154, 346] width 209 height 41
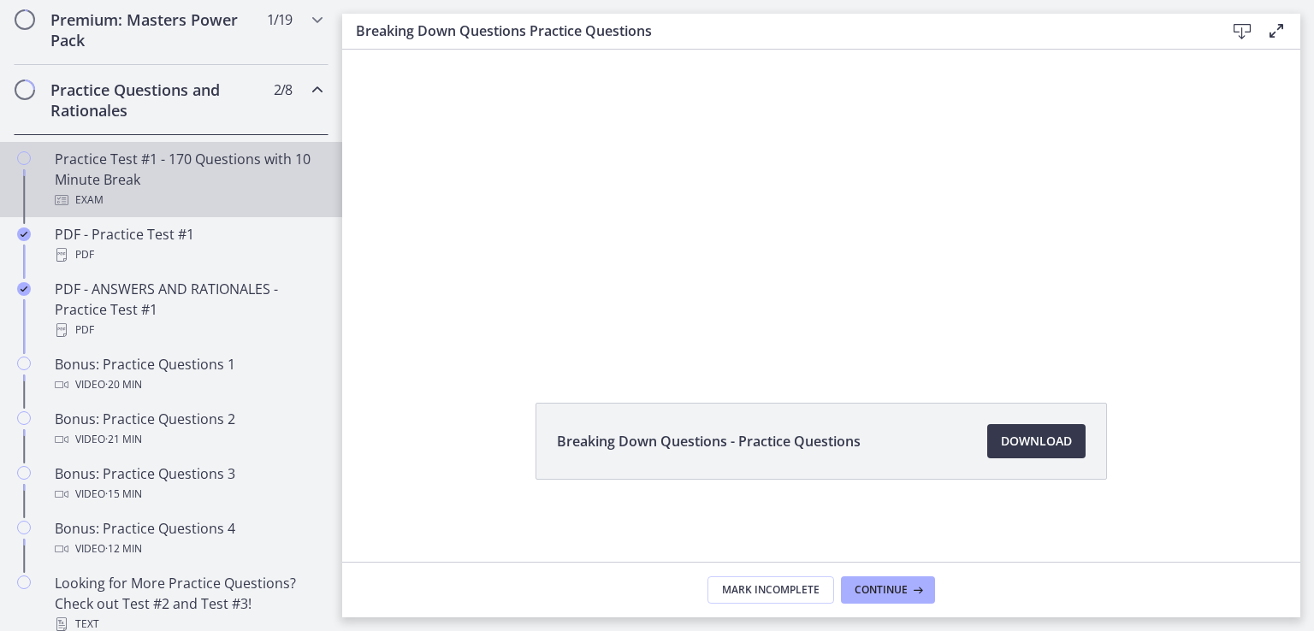
scroll to position [844, 0]
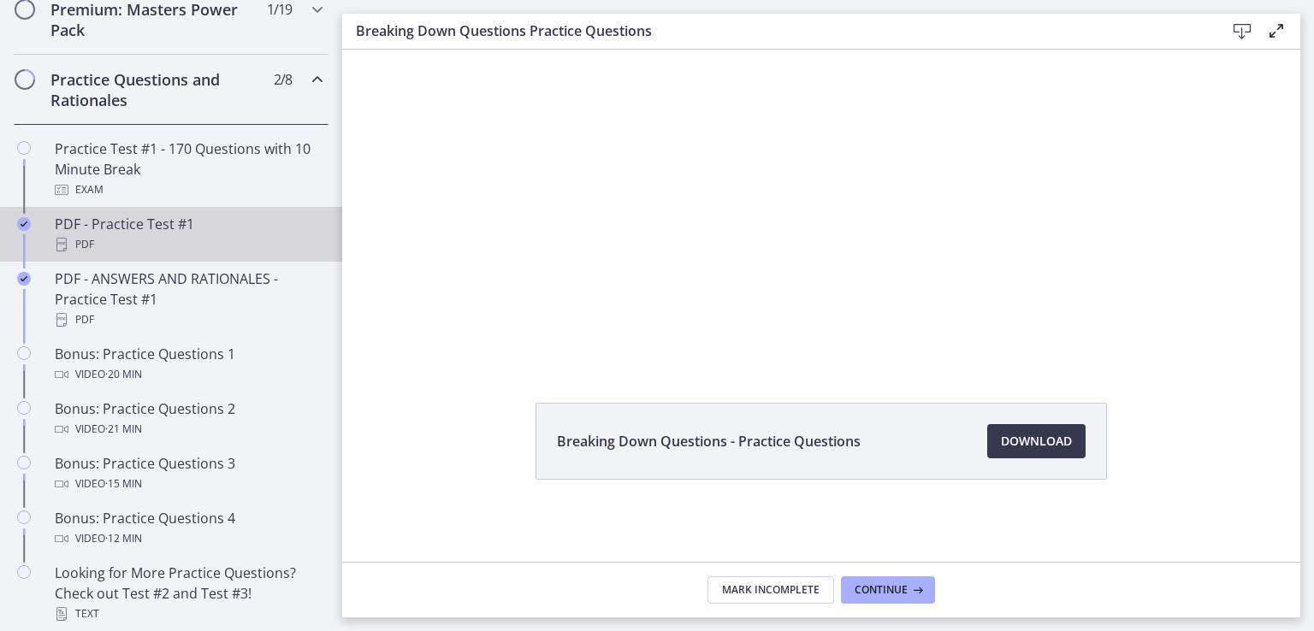
click at [146, 255] on div "PDF" at bounding box center [188, 244] width 267 height 21
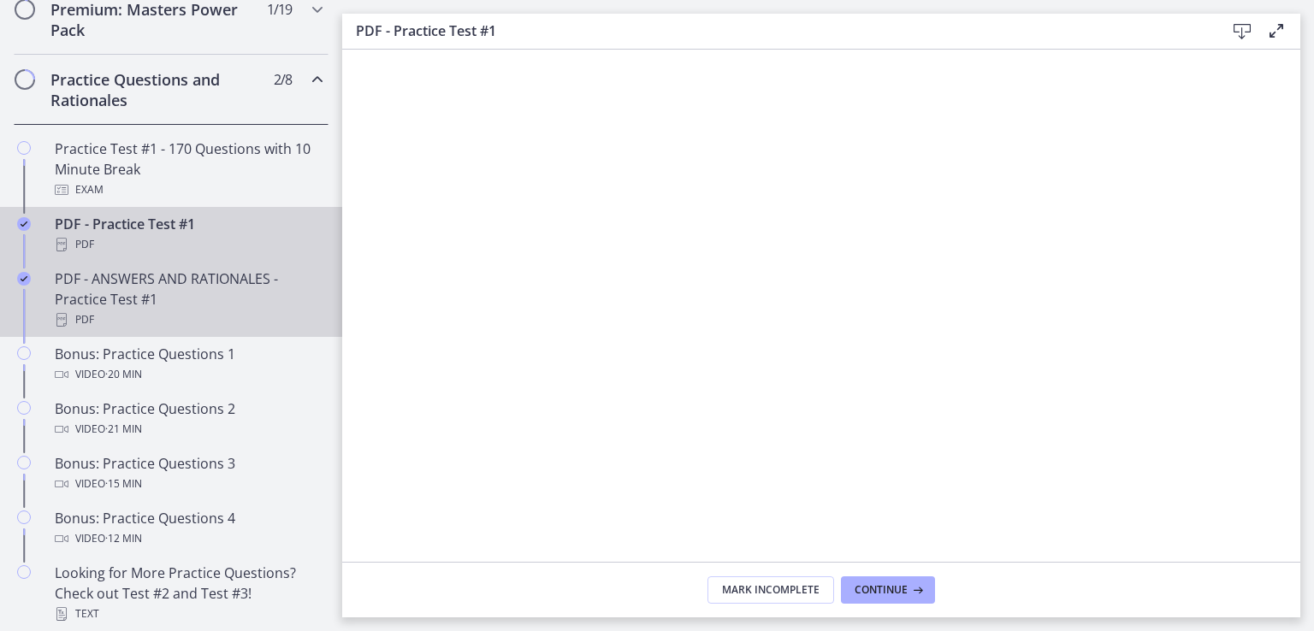
click at [186, 316] on div "PDF - ANSWERS AND RATIONALES - Practice Test #1 PDF" at bounding box center [188, 300] width 267 height 62
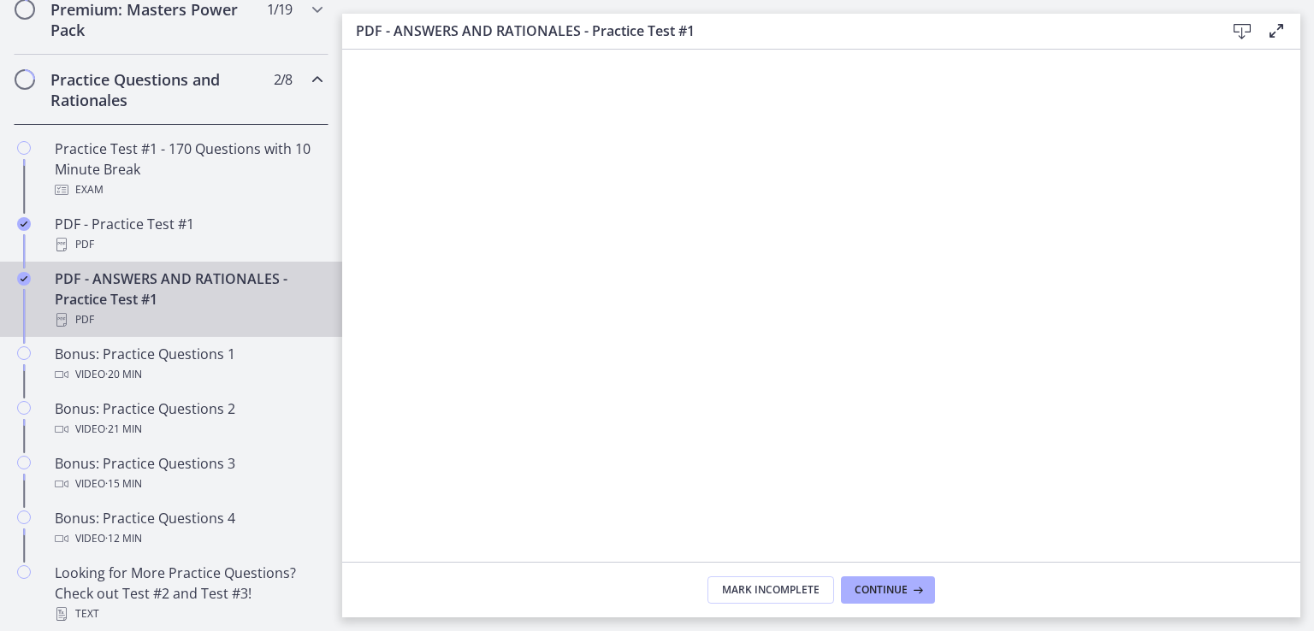
click at [1173, 577] on footer "Mark Incomplete Continue" at bounding box center [821, 590] width 958 height 56
click at [1170, 564] on footer "Mark Incomplete Continue" at bounding box center [821, 590] width 958 height 56
